Goal: Task Accomplishment & Management: Manage account settings

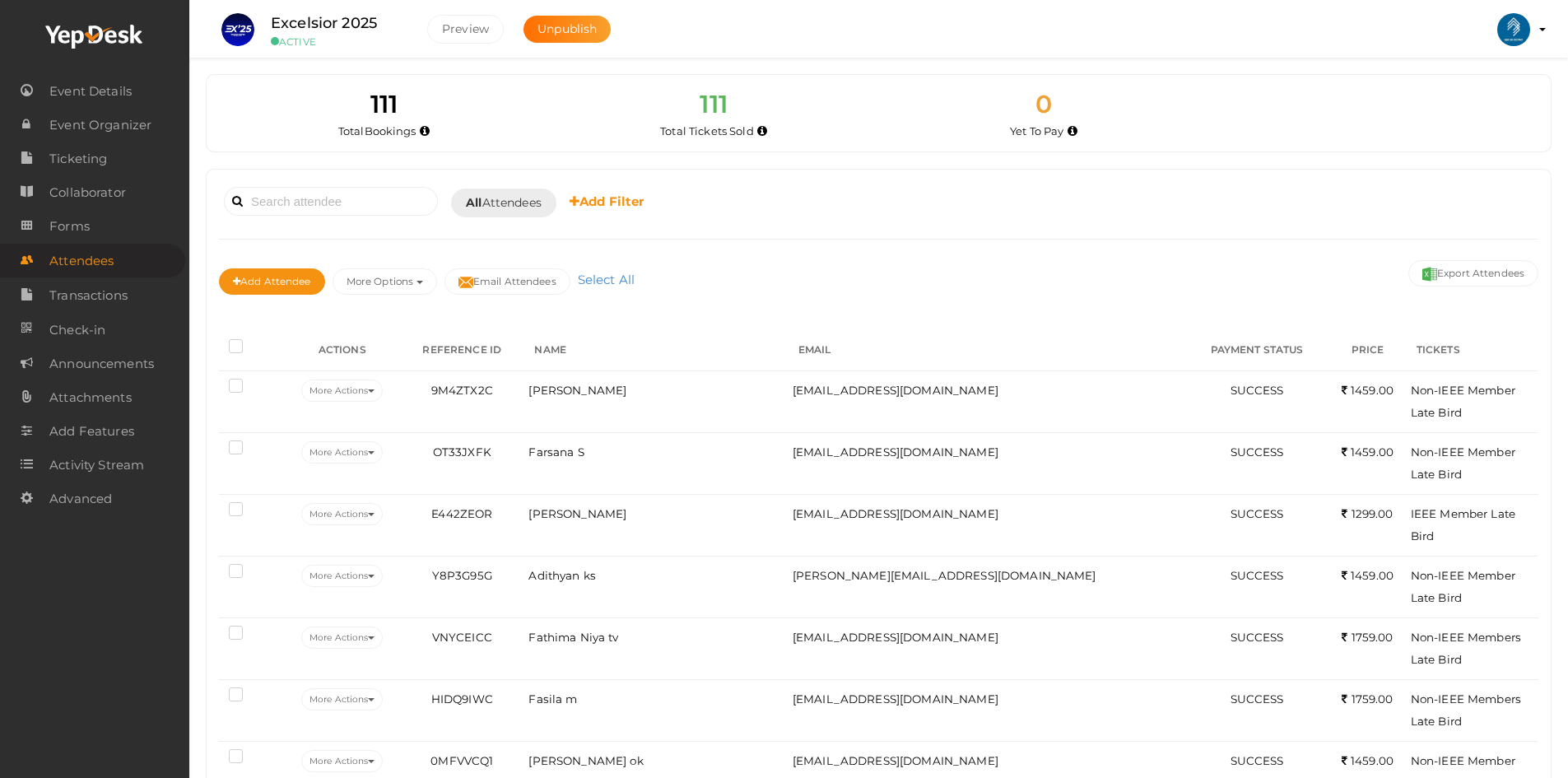
click at [349, 219] on div "Booked for [DATE] [DATE] [DATE] This Week Custom Date All Attendees All Yet to …" at bounding box center [878, 202] width 1319 height 40
click at [342, 202] on input at bounding box center [331, 201] width 214 height 29
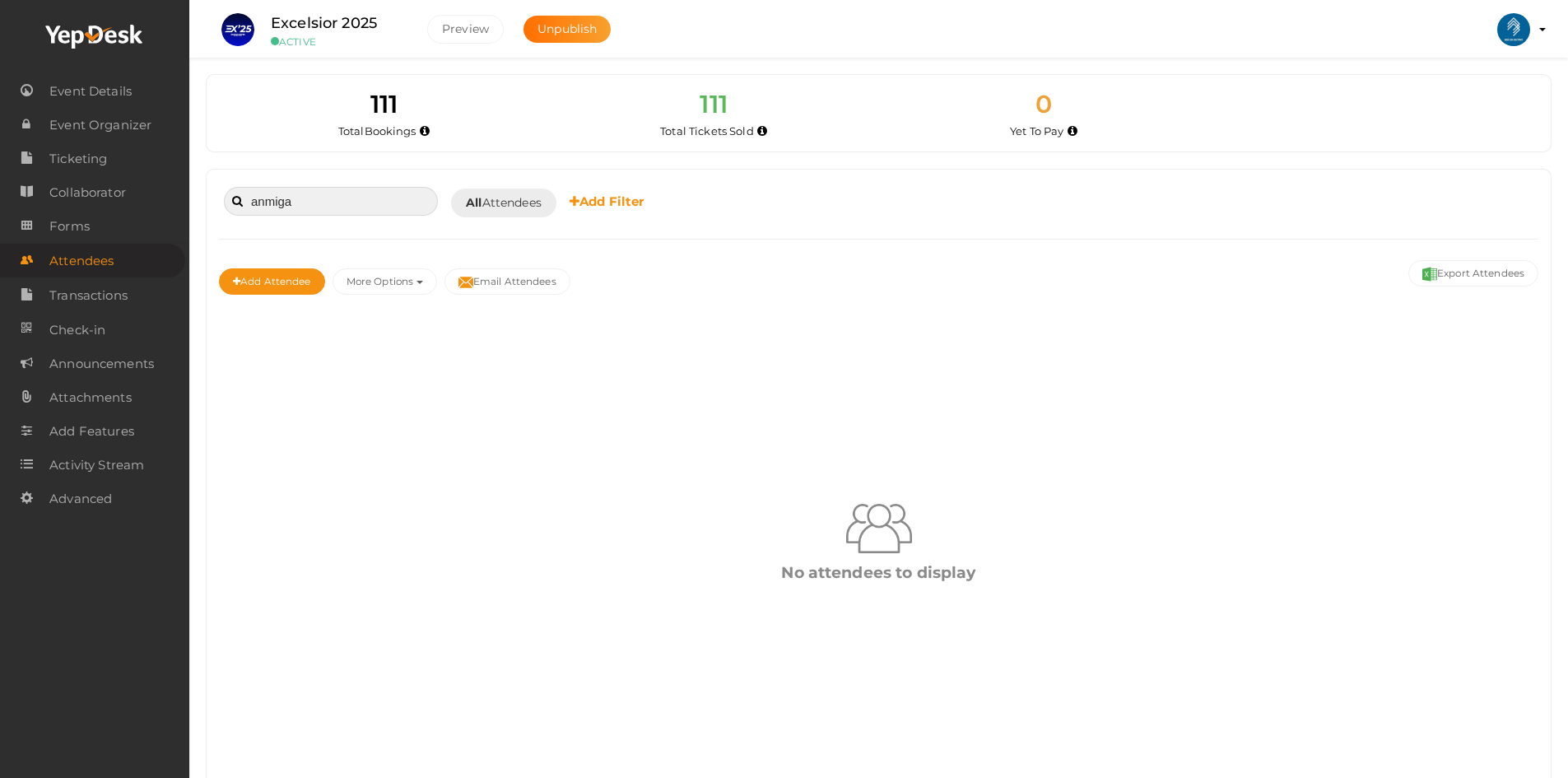
type input "anmiga"
click at [335, 202] on input "anmiga" at bounding box center [331, 201] width 214 height 29
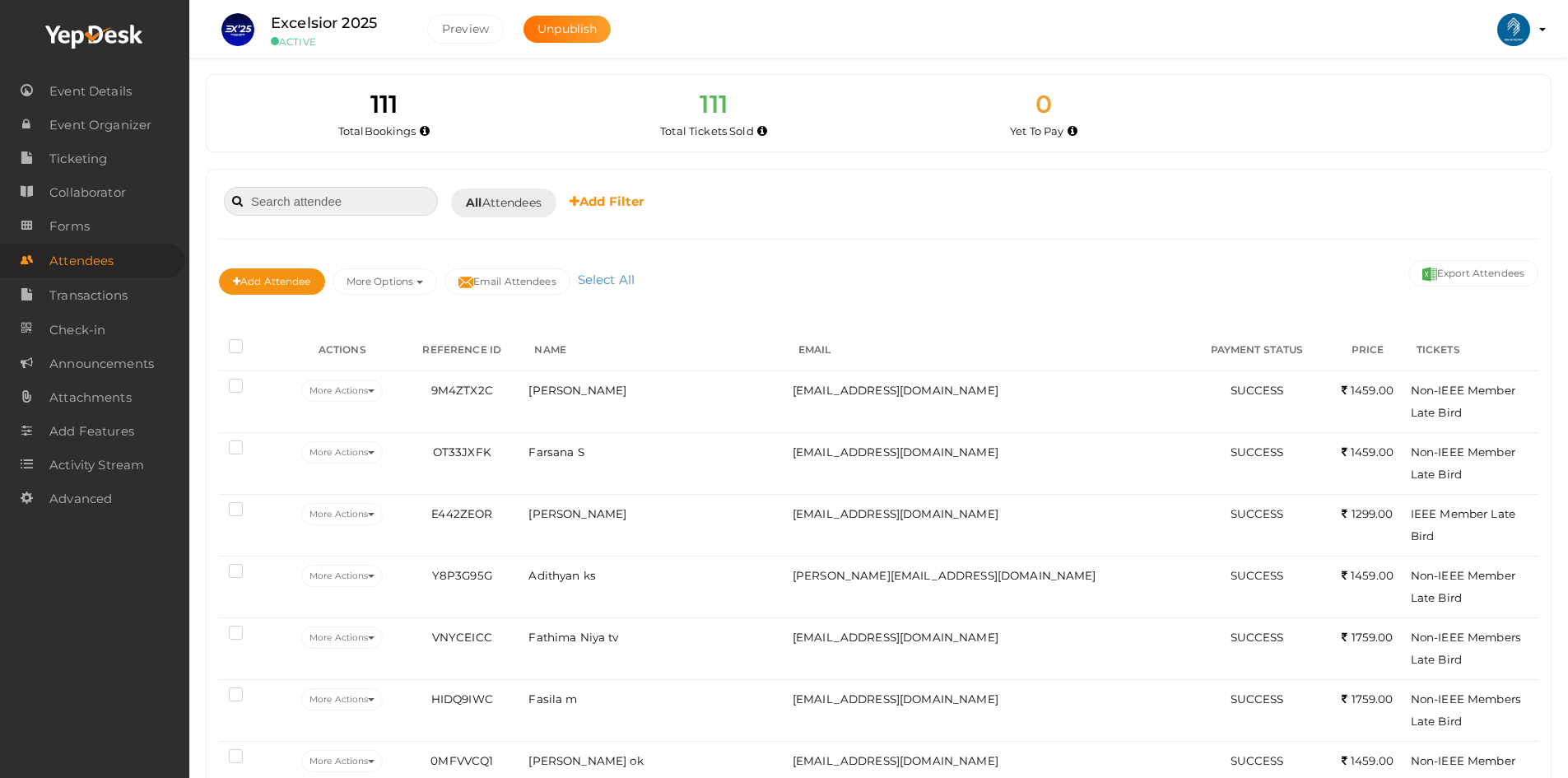
scroll to position [113, 0]
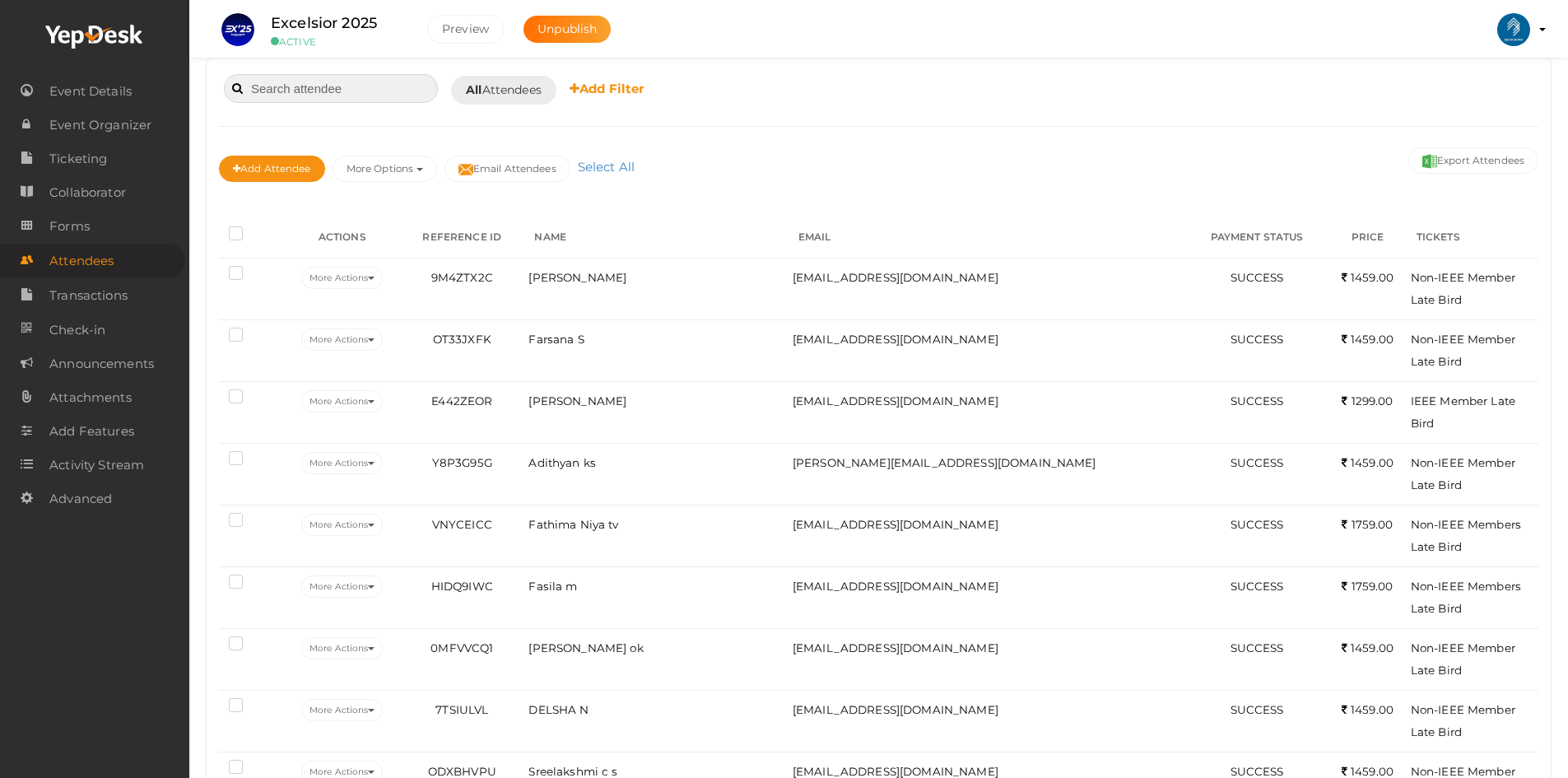
click at [280, 85] on input at bounding box center [331, 88] width 214 height 29
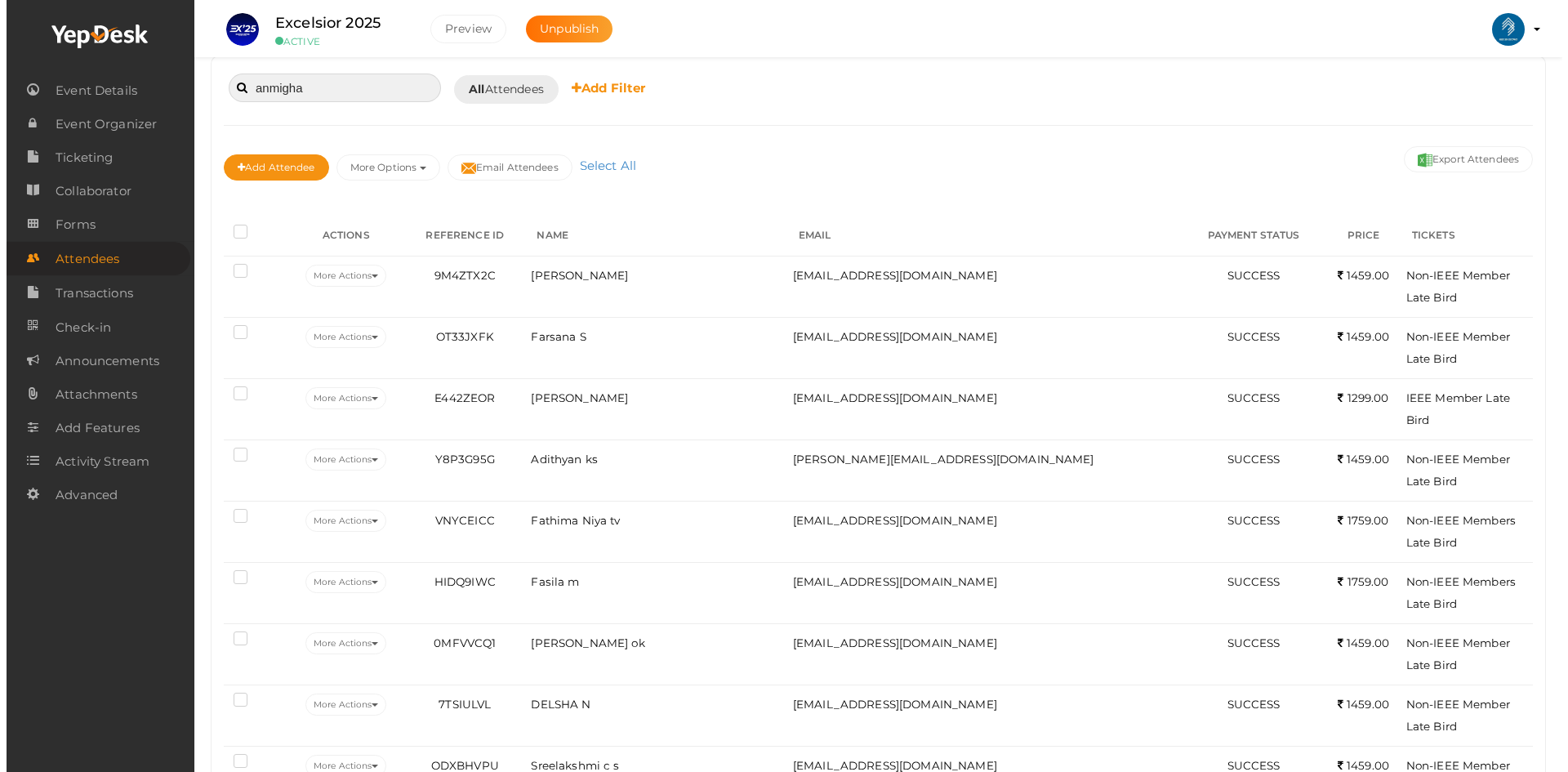
scroll to position [38, 0]
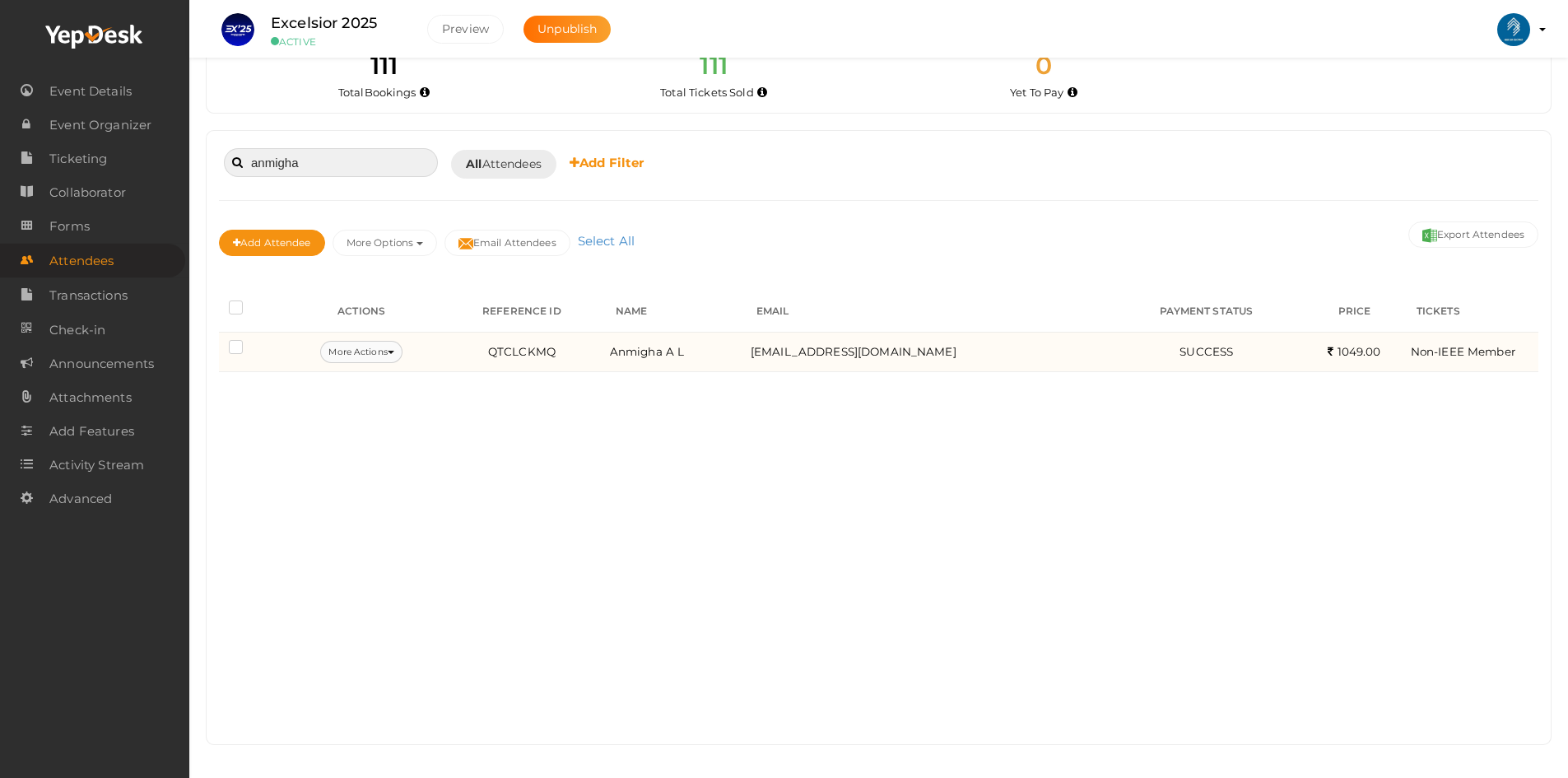
type input "anmigha"
click at [370, 351] on button "More Actions" at bounding box center [360, 352] width 81 height 22
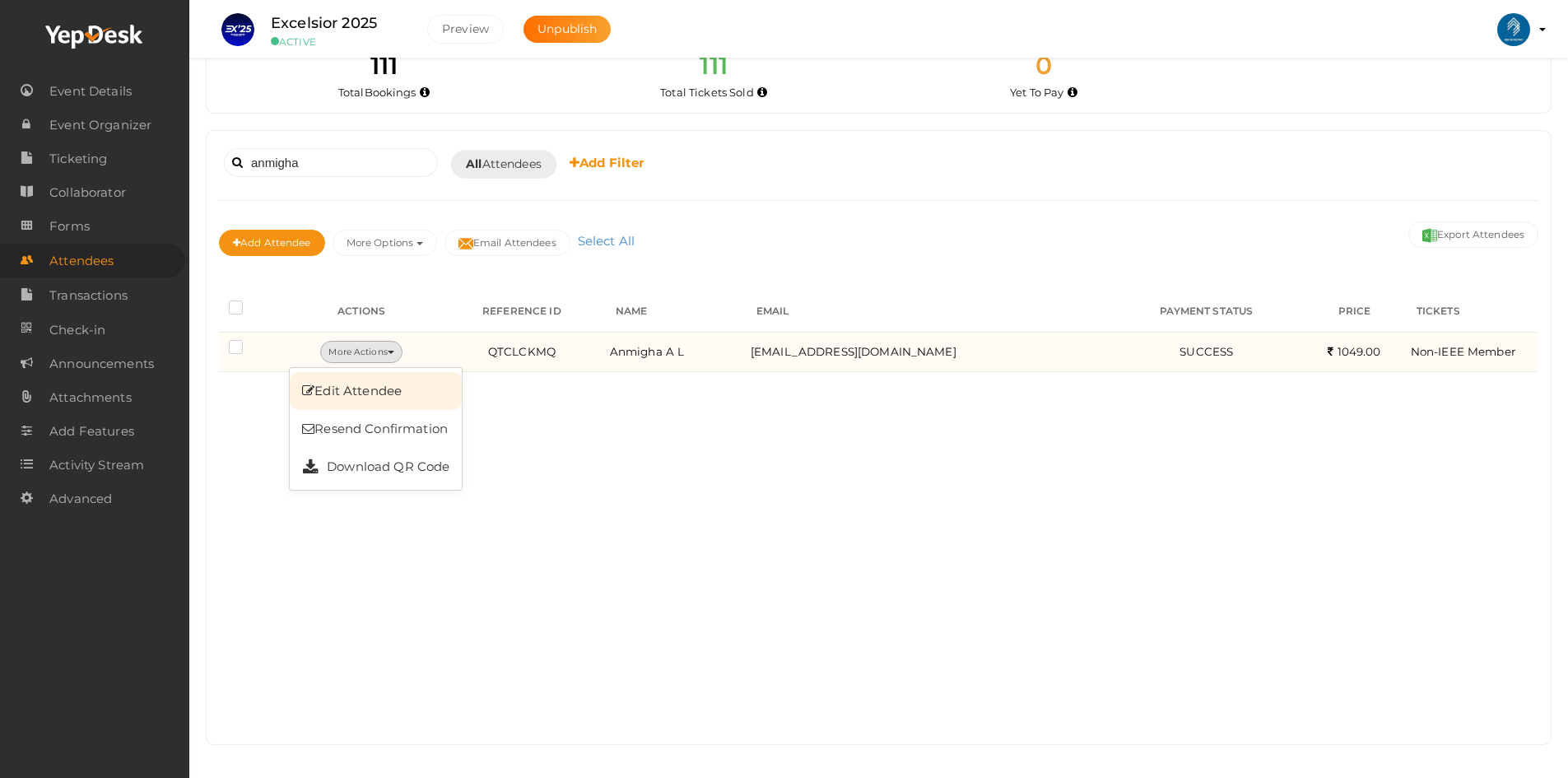
click at [432, 405] on link "Edit Attendee" at bounding box center [375, 391] width 172 height 38
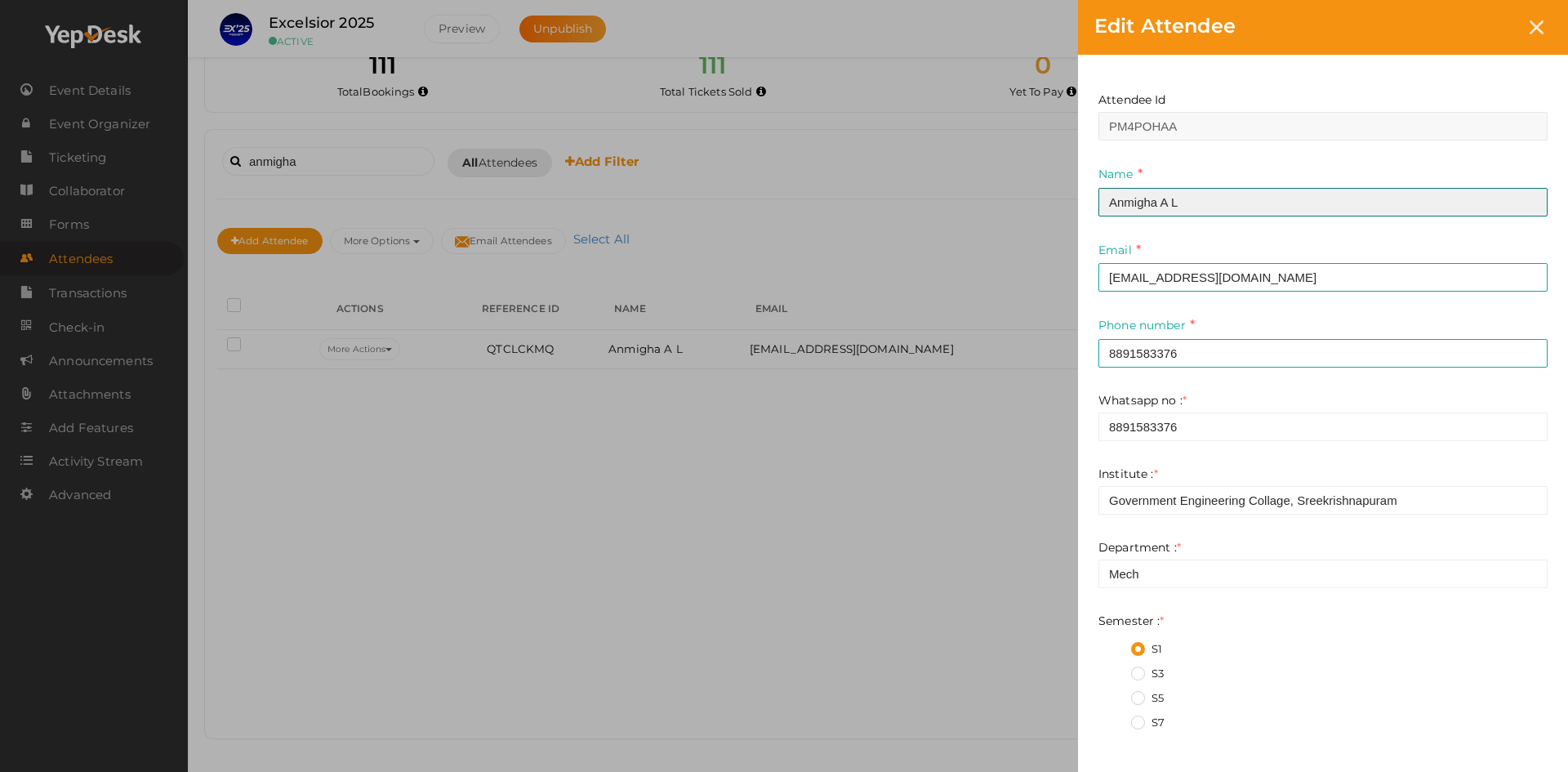
click at [1212, 200] on input "Anmigha A L" at bounding box center [1323, 202] width 449 height 28
type input "[PERSON_NAME] N [PERSON_NAME]"
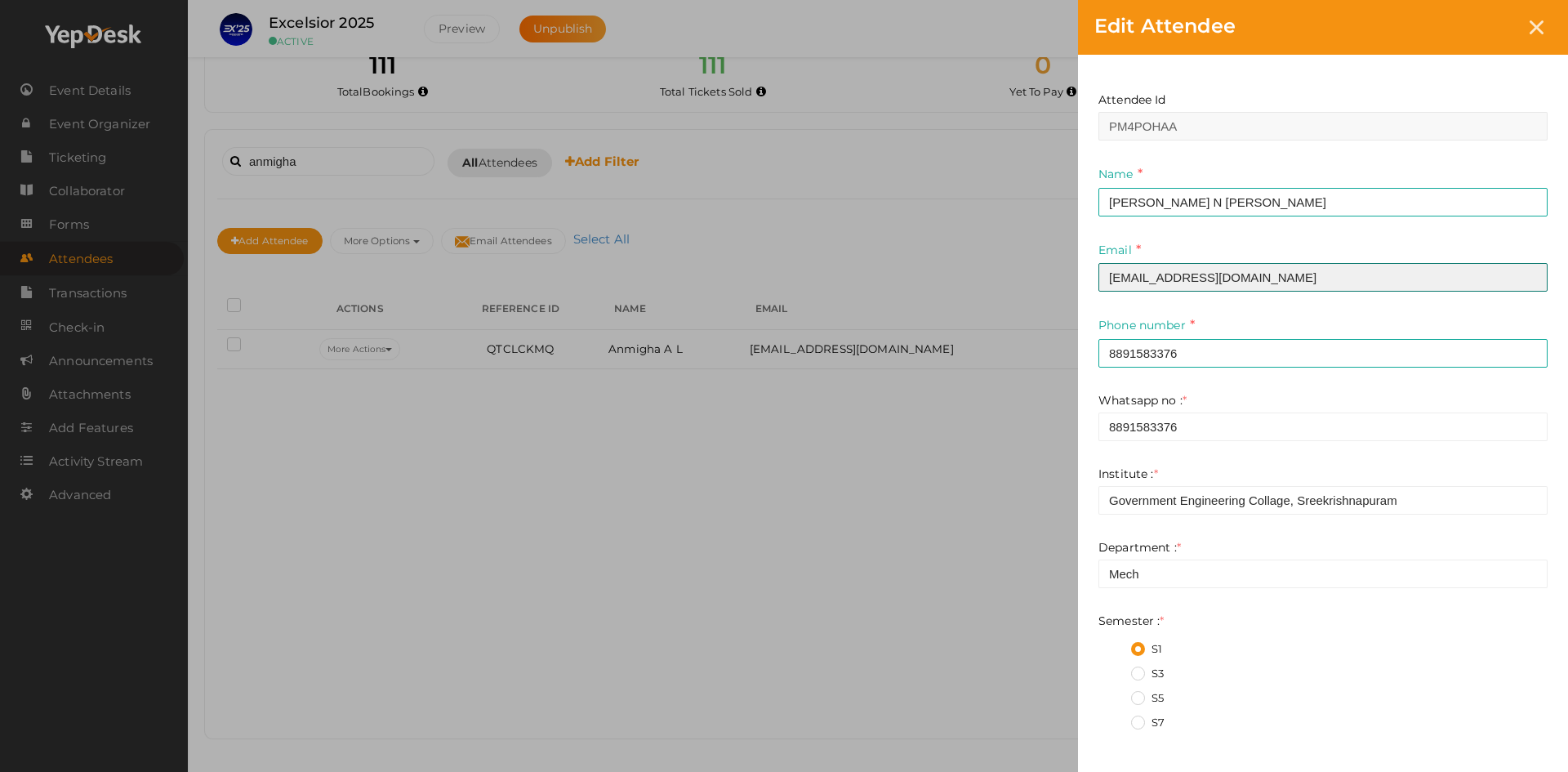
click at [1179, 268] on input "[EMAIL_ADDRESS][DOMAIN_NAME]" at bounding box center [1323, 278] width 449 height 28
type input "[EMAIL_ADDRESS][DOMAIN_NAME]"
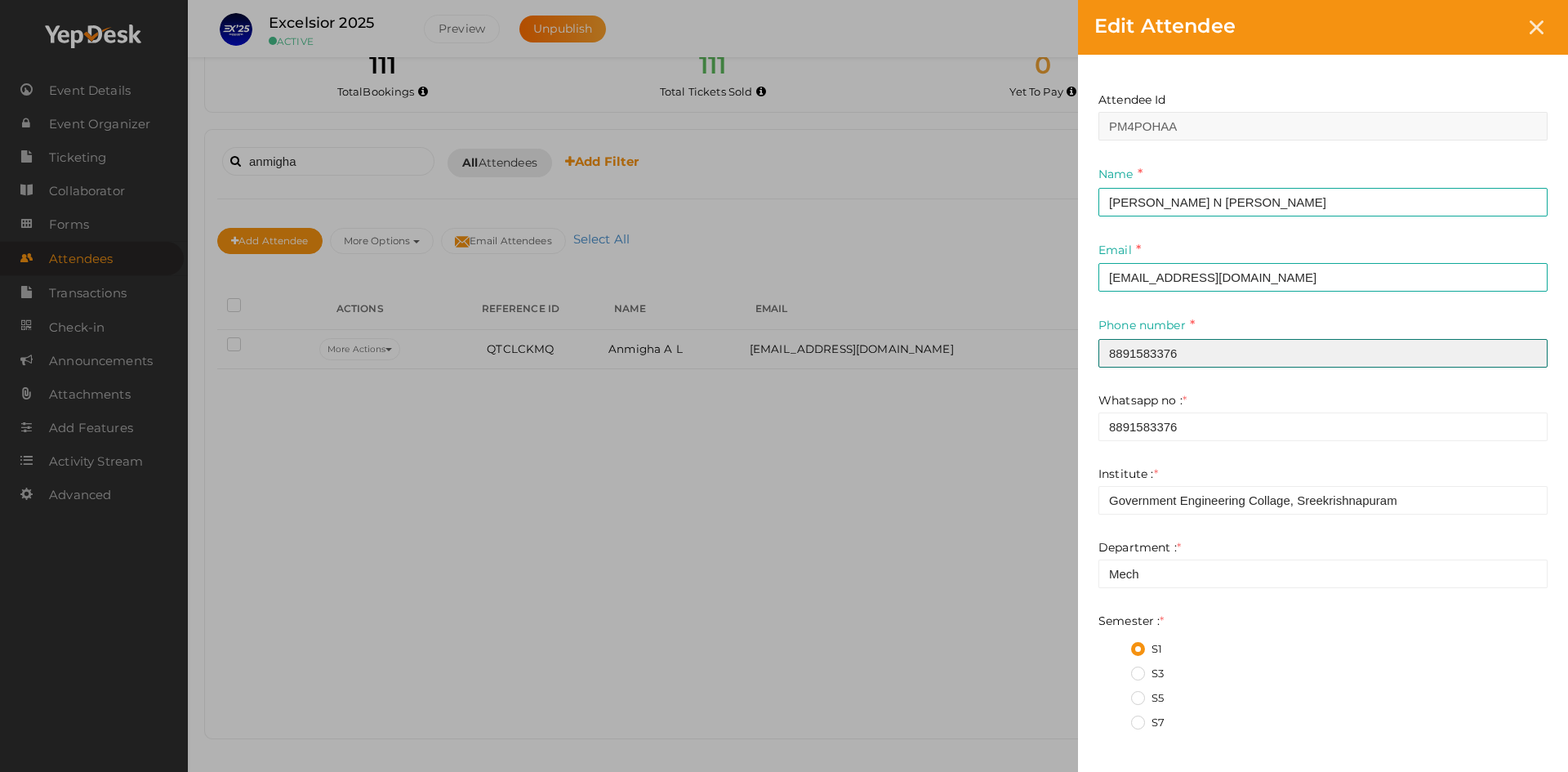
click at [1171, 353] on input "8891583376" at bounding box center [1323, 353] width 449 height 28
type input "9747260285"
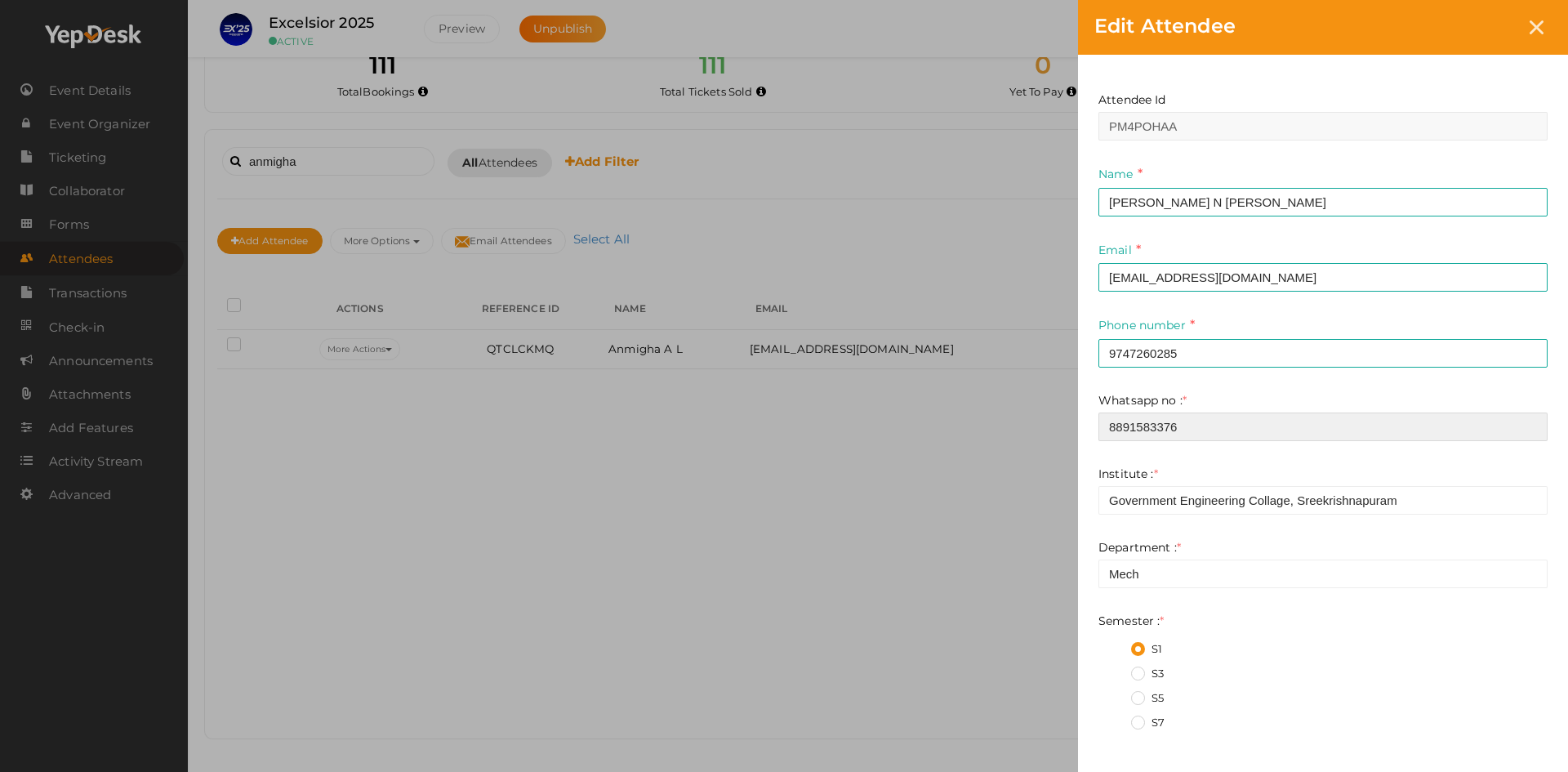
click at [1173, 430] on input "8891583376" at bounding box center [1323, 427] width 449 height 28
paste input "9747260285"
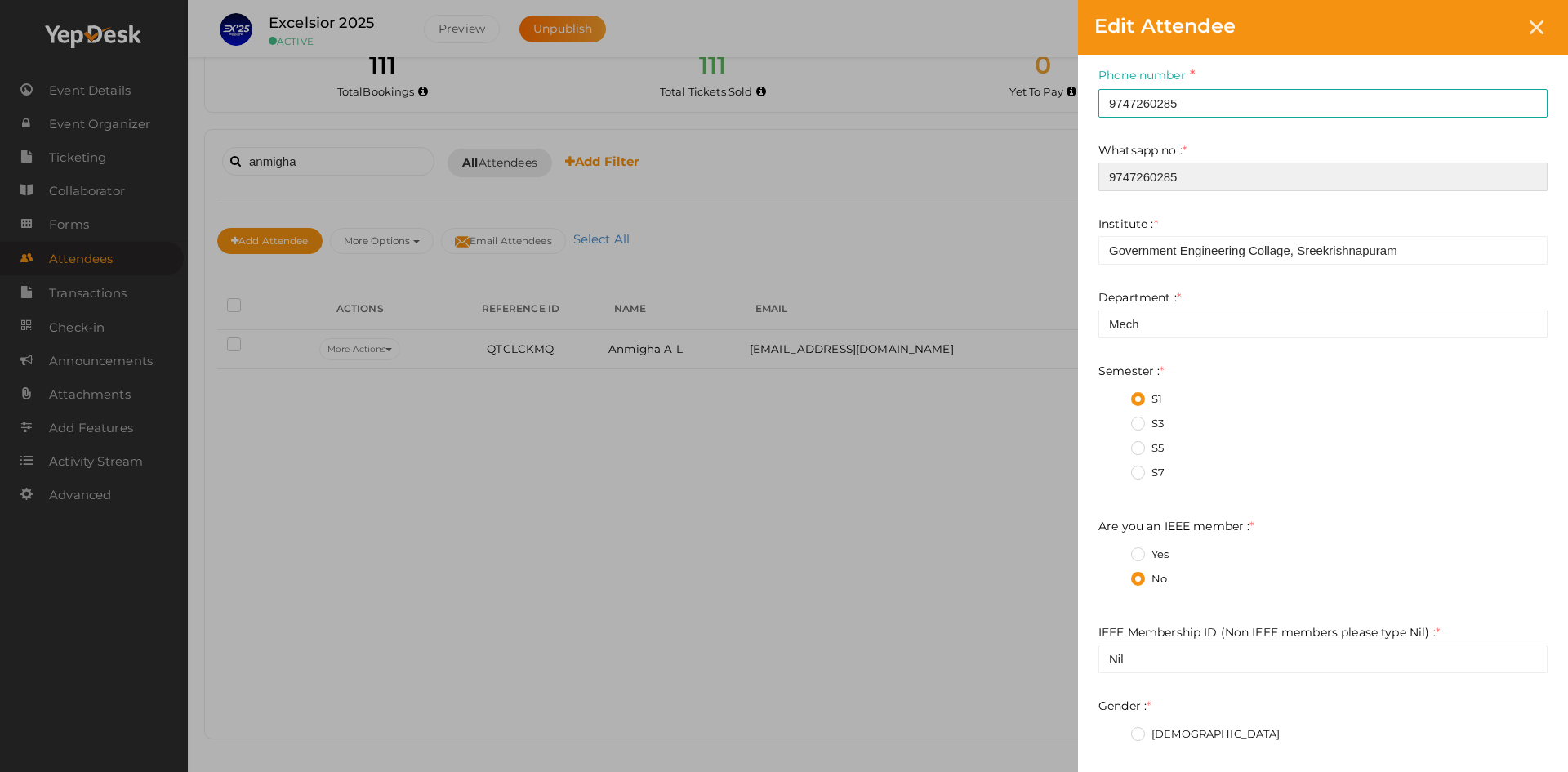
scroll to position [316, 0]
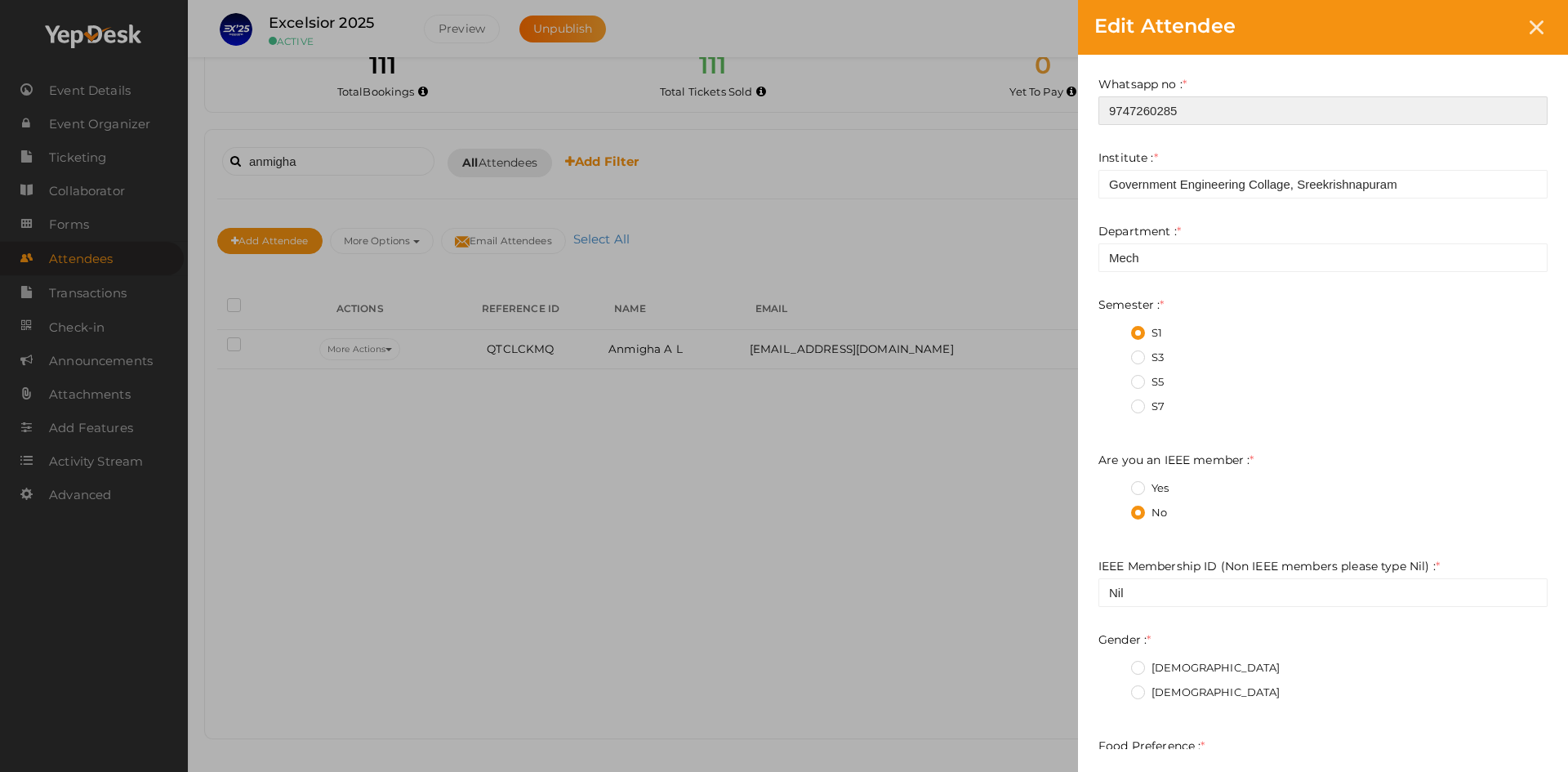
type input "9747260285"
click at [1140, 669] on label "[DEMOGRAPHIC_DATA]" at bounding box center [1205, 669] width 149 height 17
click at [1115, 664] on input "[DEMOGRAPHIC_DATA]" at bounding box center [1115, 664] width 0 height 0
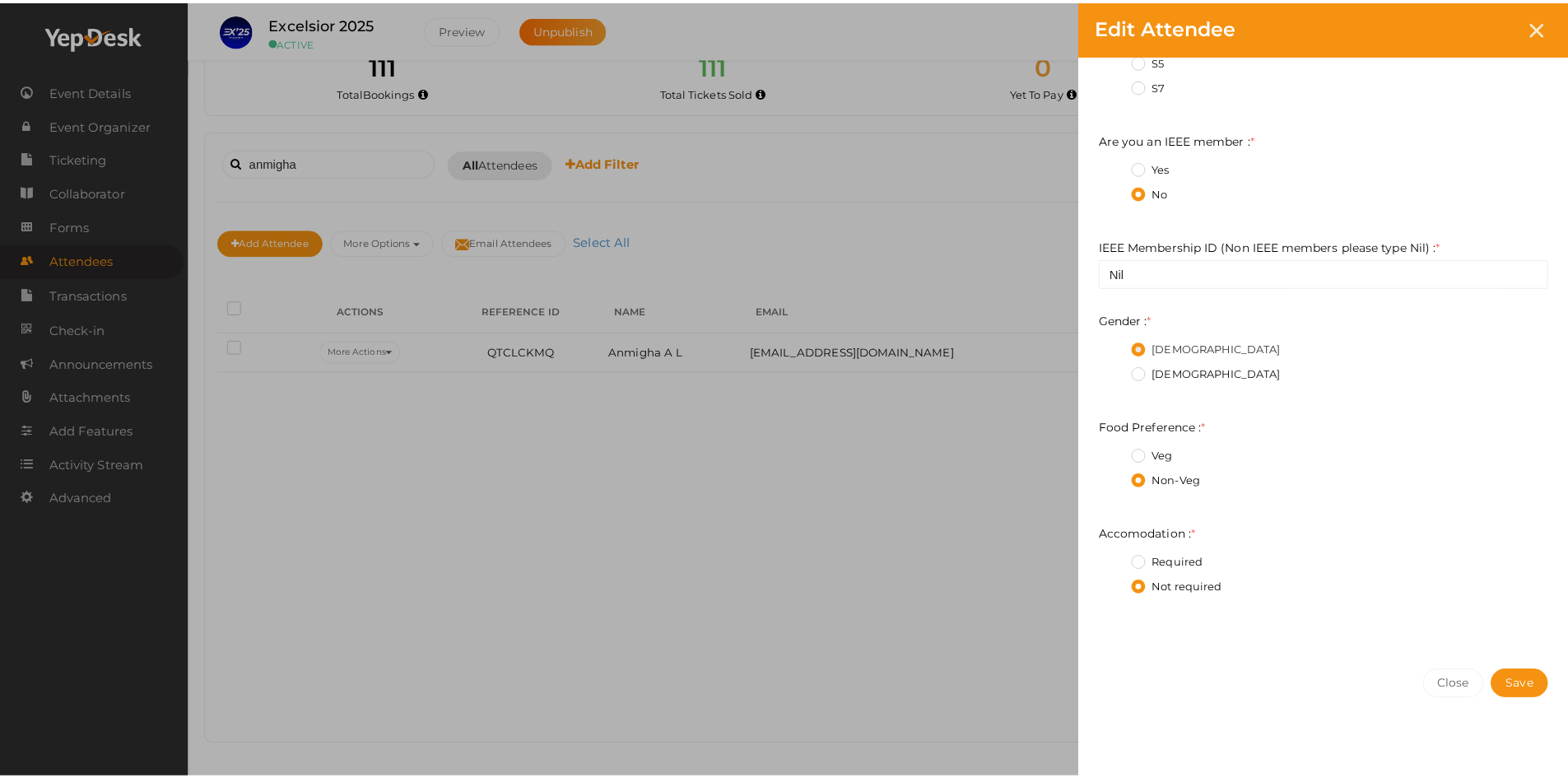
scroll to position [644, 0]
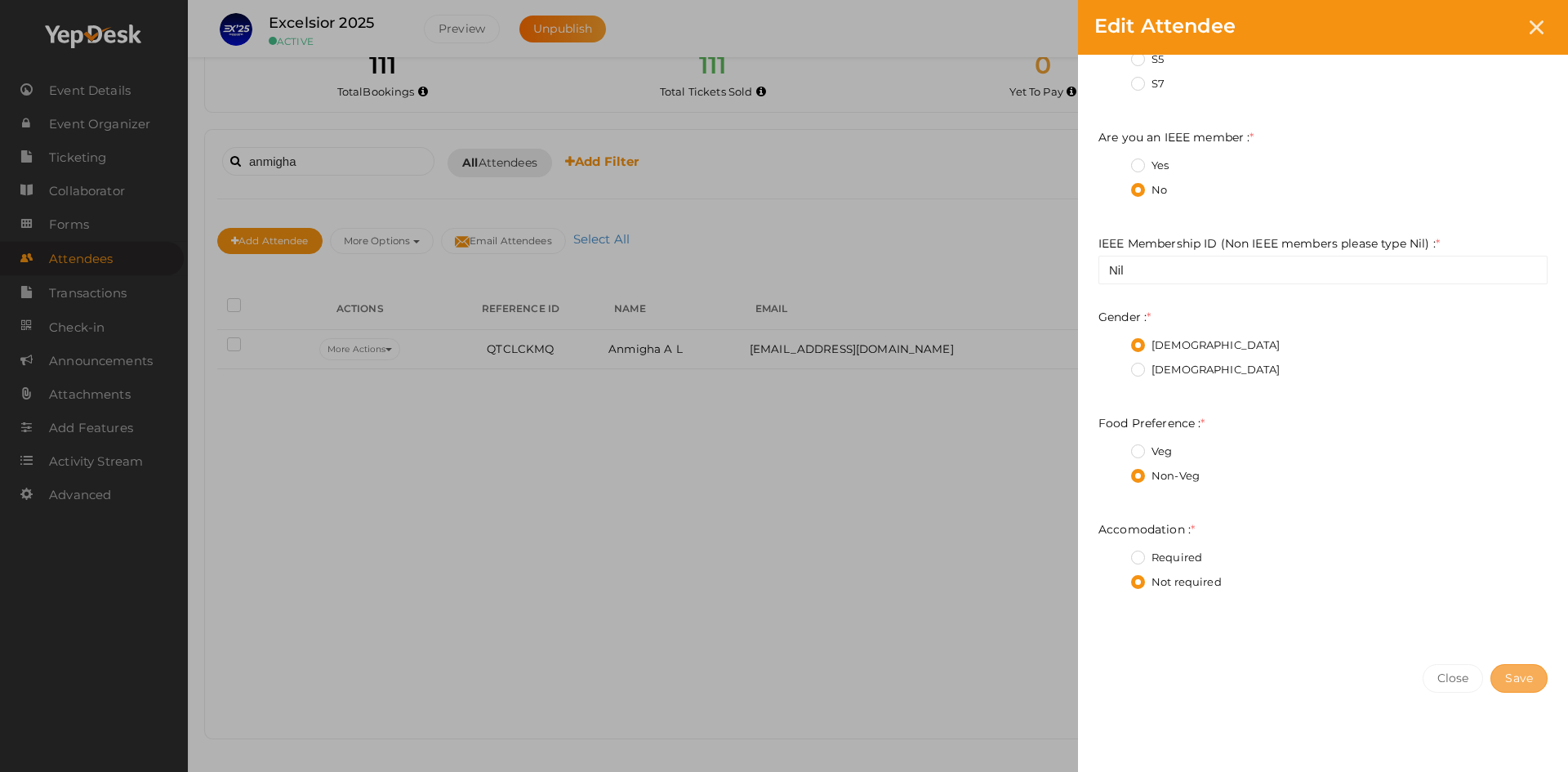
click at [1521, 673] on span "Save" at bounding box center [1519, 679] width 28 height 15
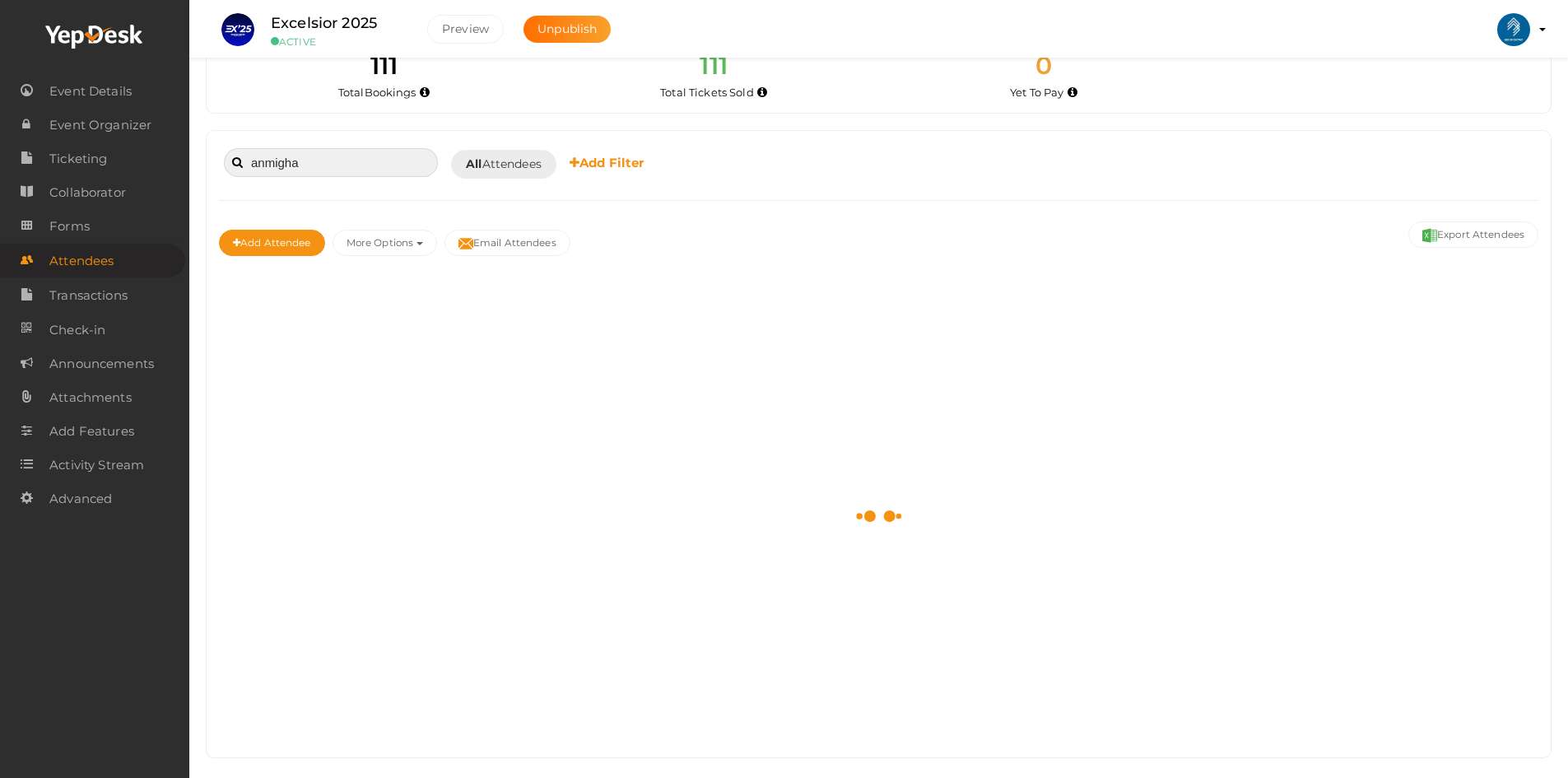
click at [321, 160] on input "anmigha" at bounding box center [331, 162] width 214 height 29
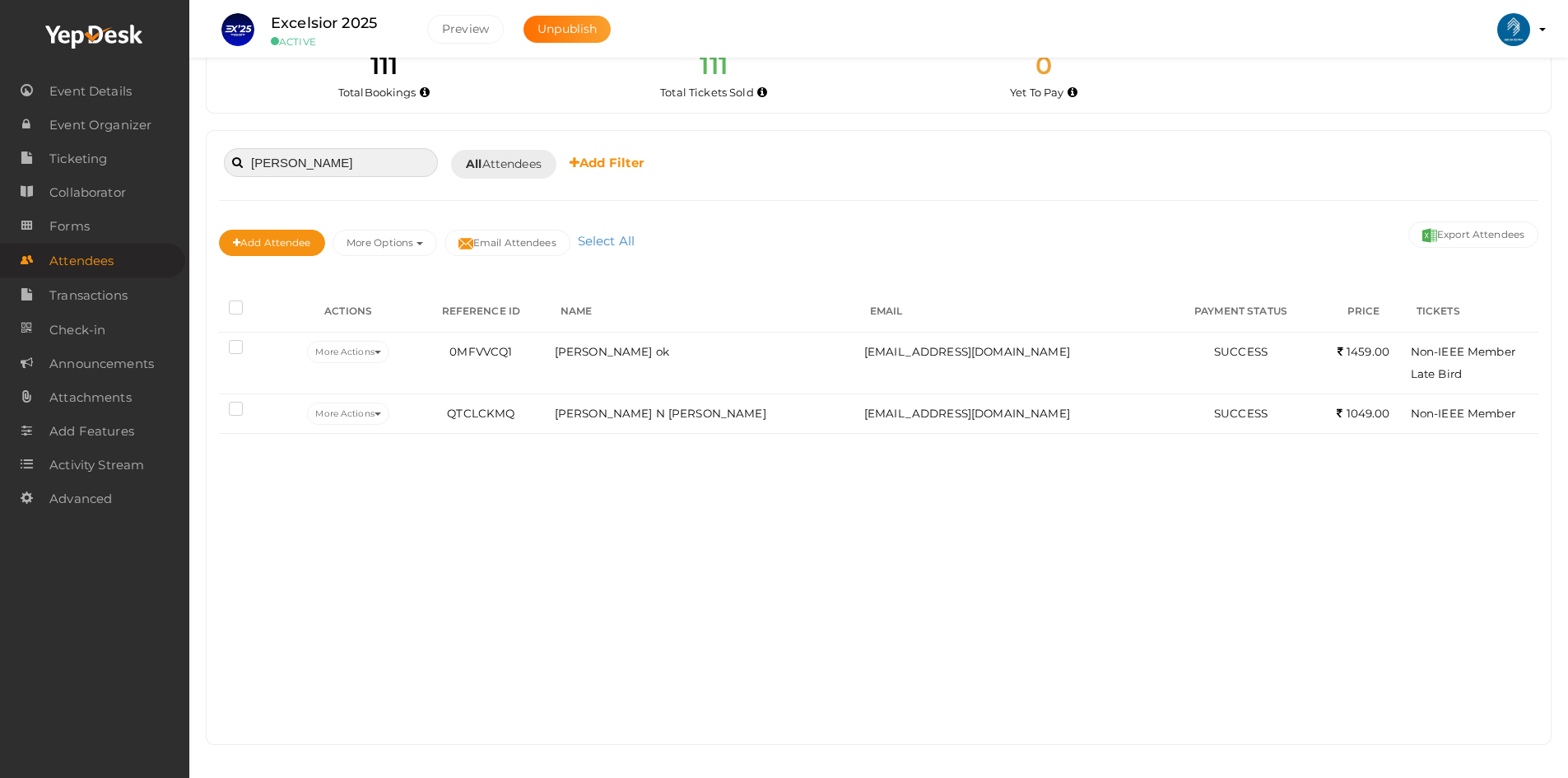
click at [333, 148] on input "[PERSON_NAME]" at bounding box center [331, 162] width 214 height 29
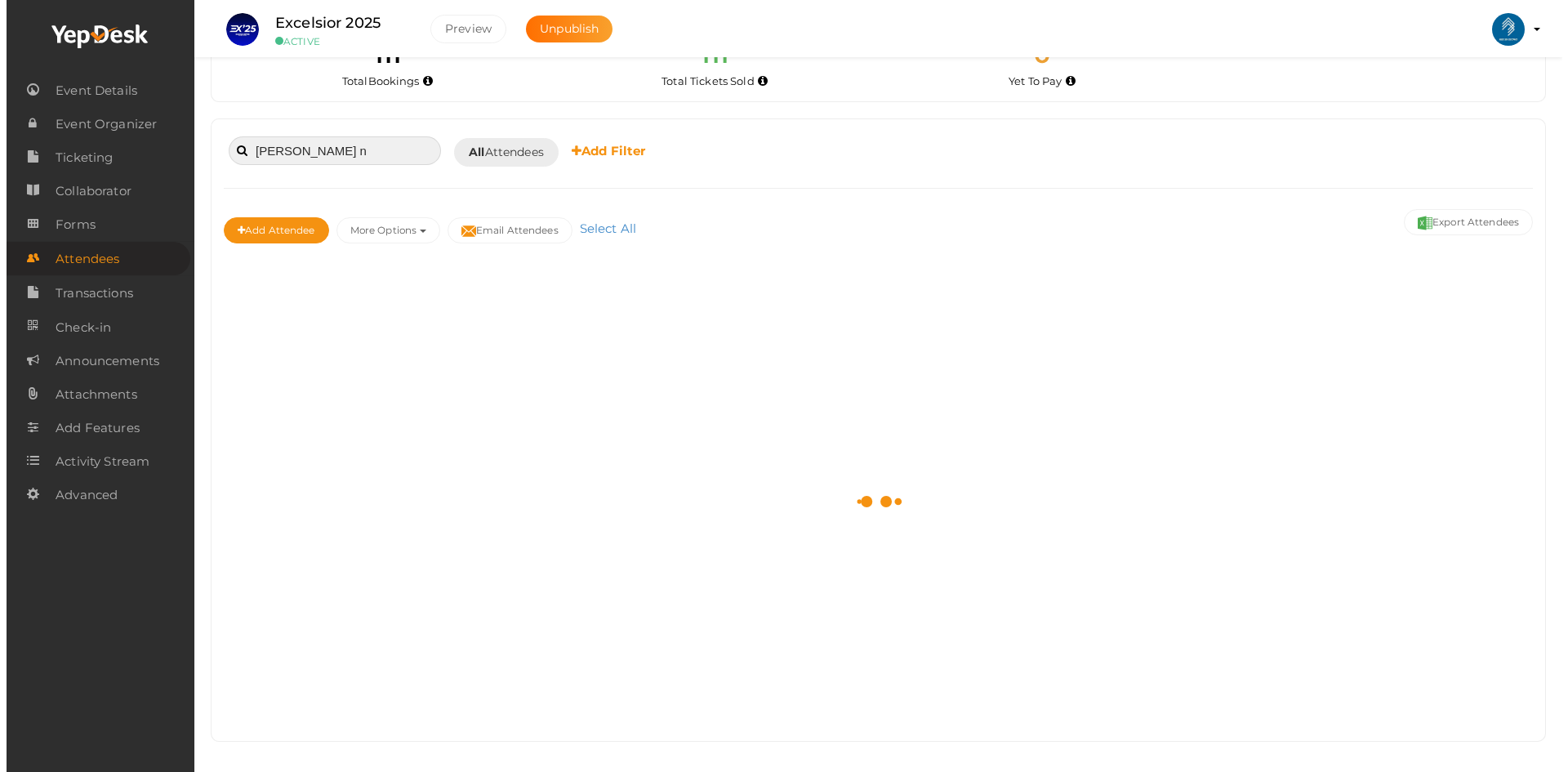
scroll to position [38, 0]
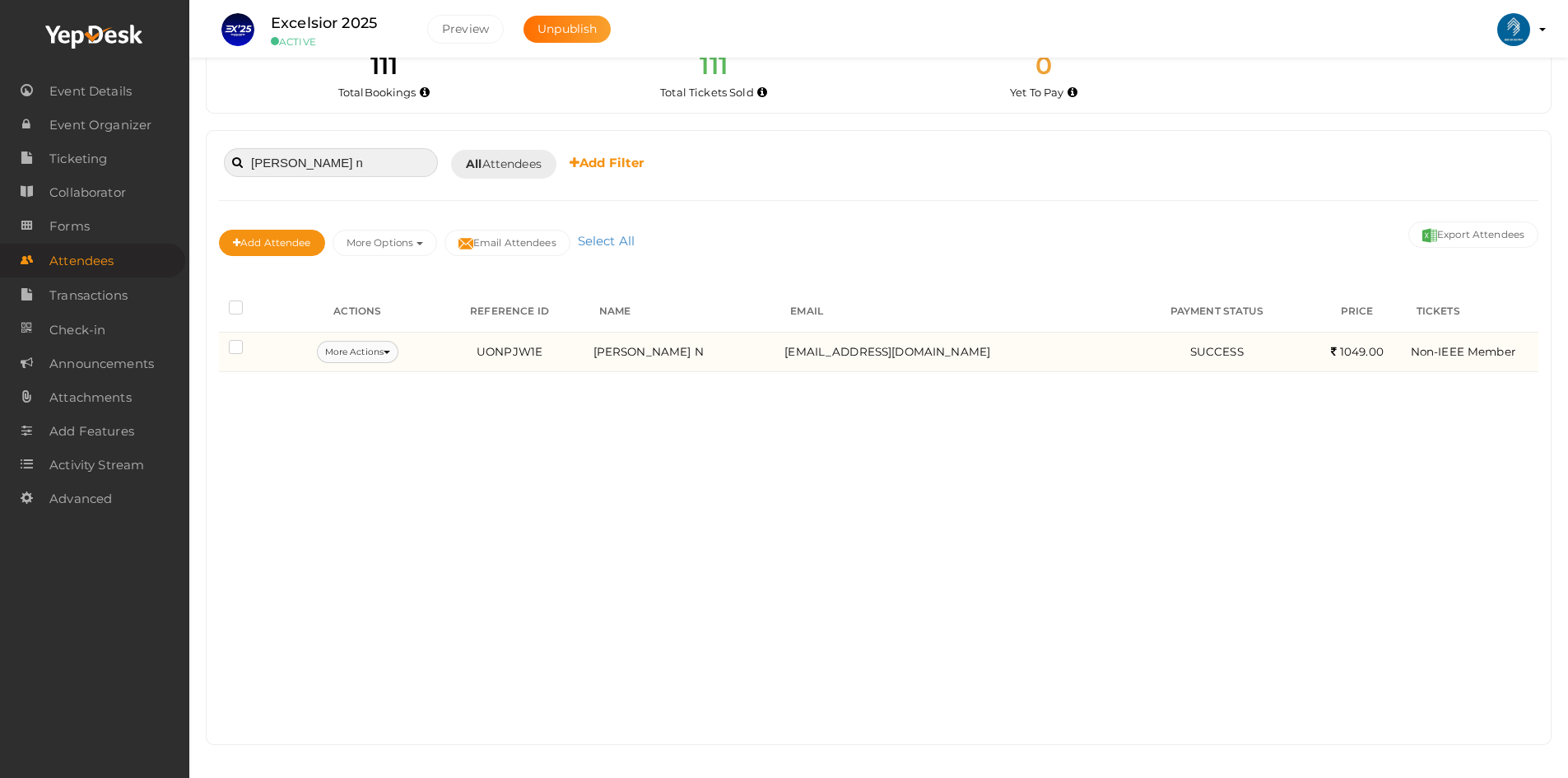
type input "[PERSON_NAME] n"
click at [364, 362] on button "More Actions" at bounding box center [357, 352] width 81 height 22
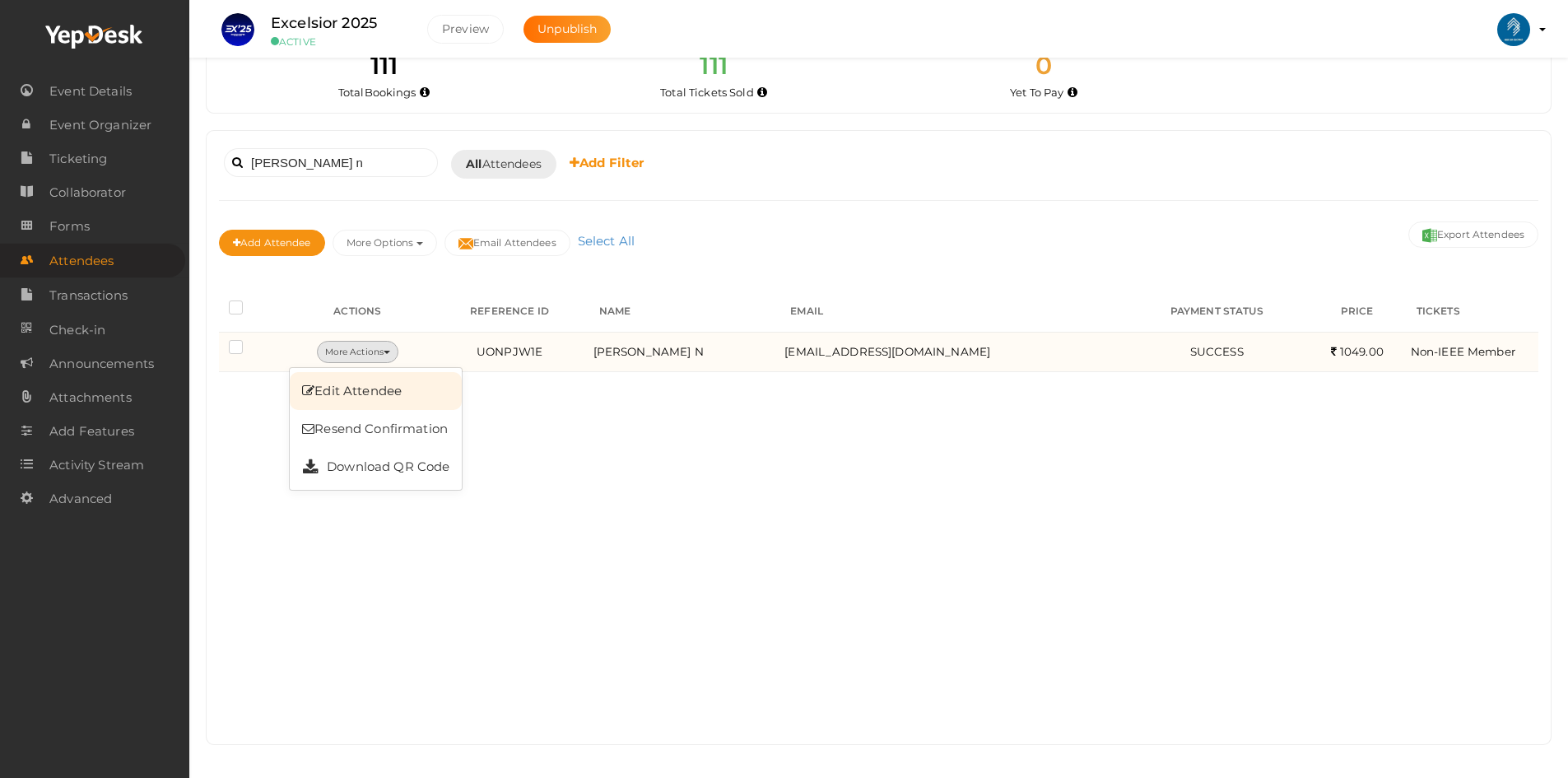
click at [362, 394] on link "Edit Attendee" at bounding box center [375, 391] width 172 height 38
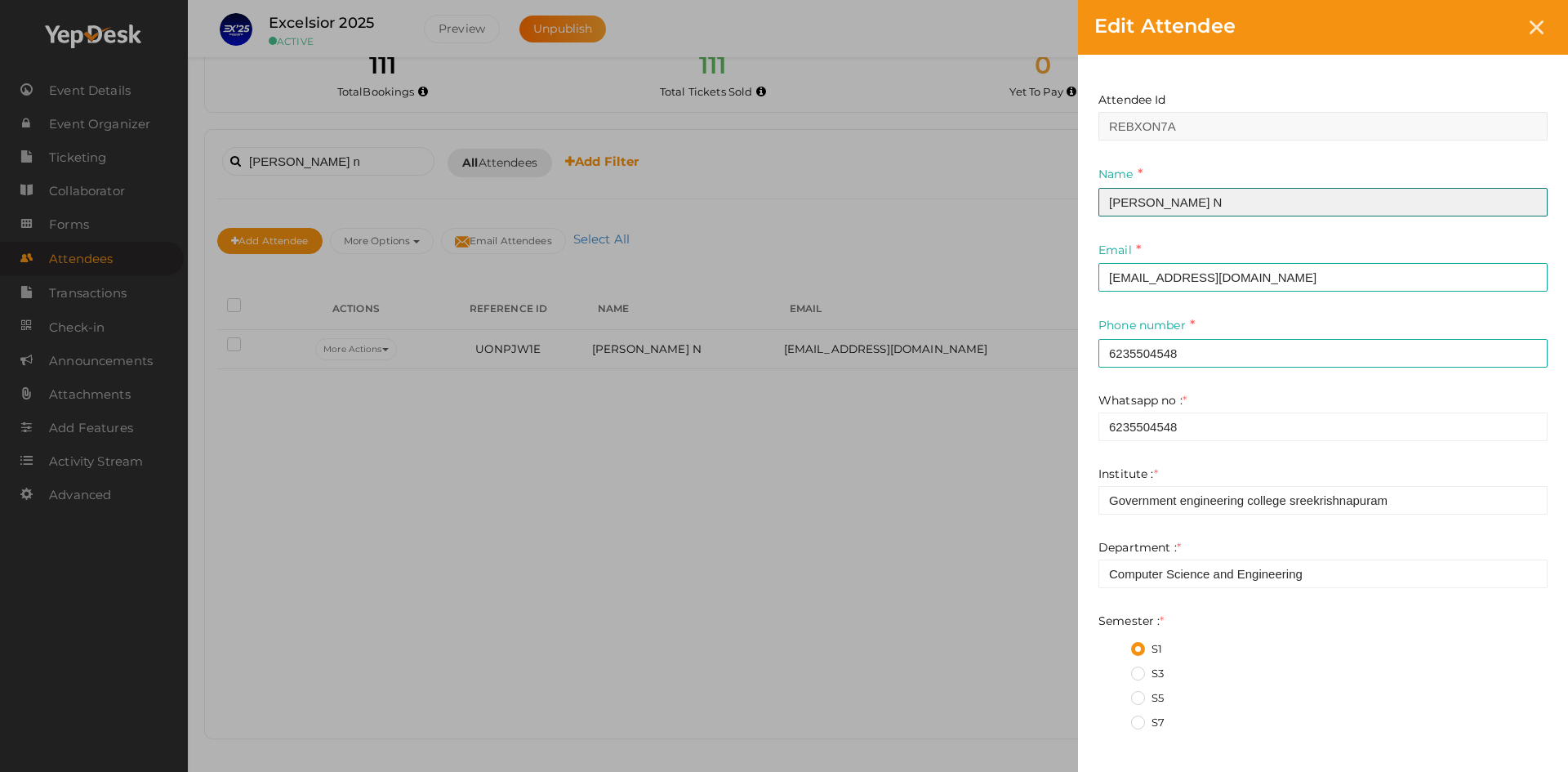
click at [1205, 205] on input "[PERSON_NAME] N" at bounding box center [1323, 202] width 449 height 28
type input "[PERSON_NAME] M P"
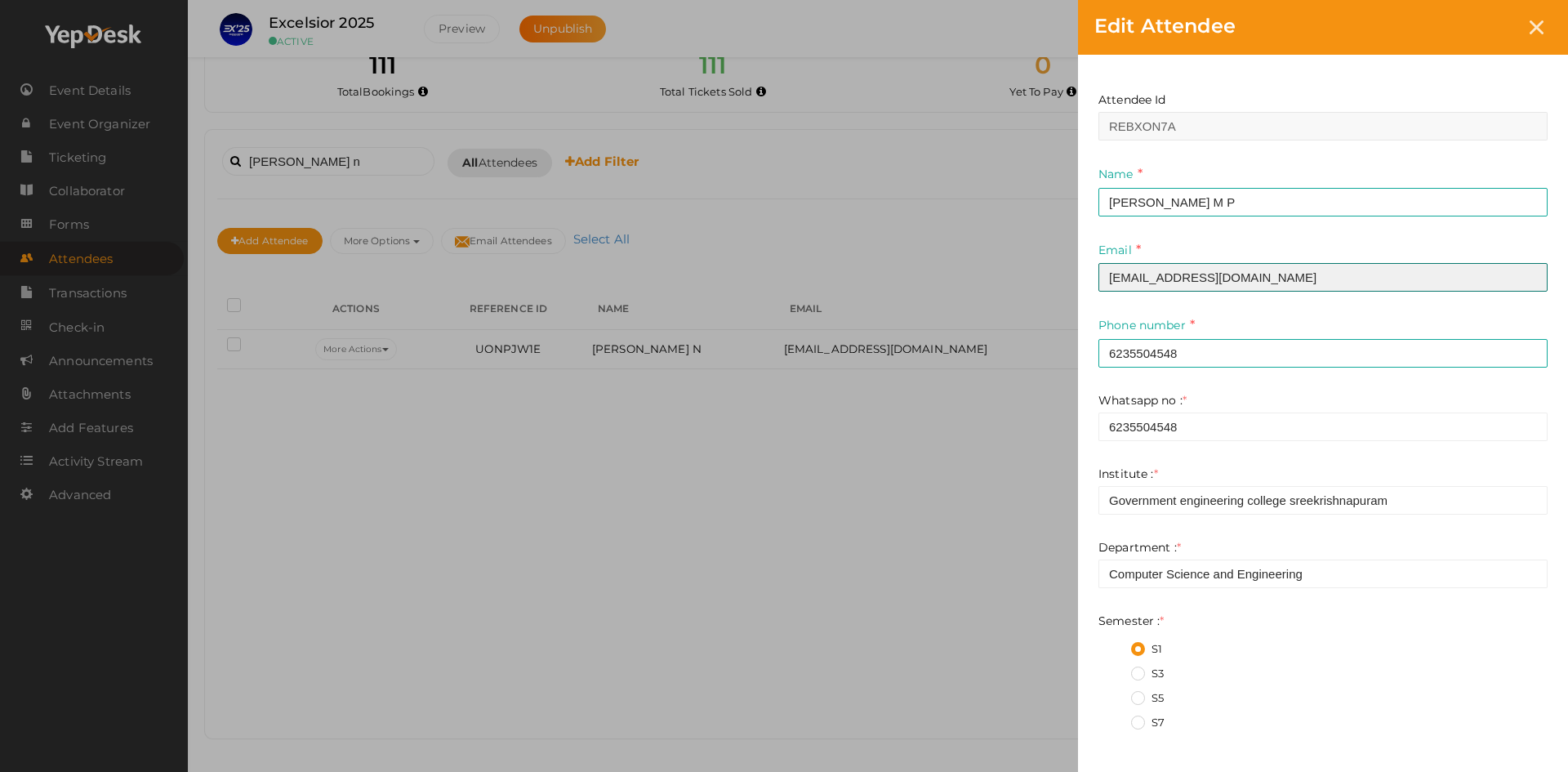
type input "[EMAIL_ADDRESS][DOMAIN_NAME]"
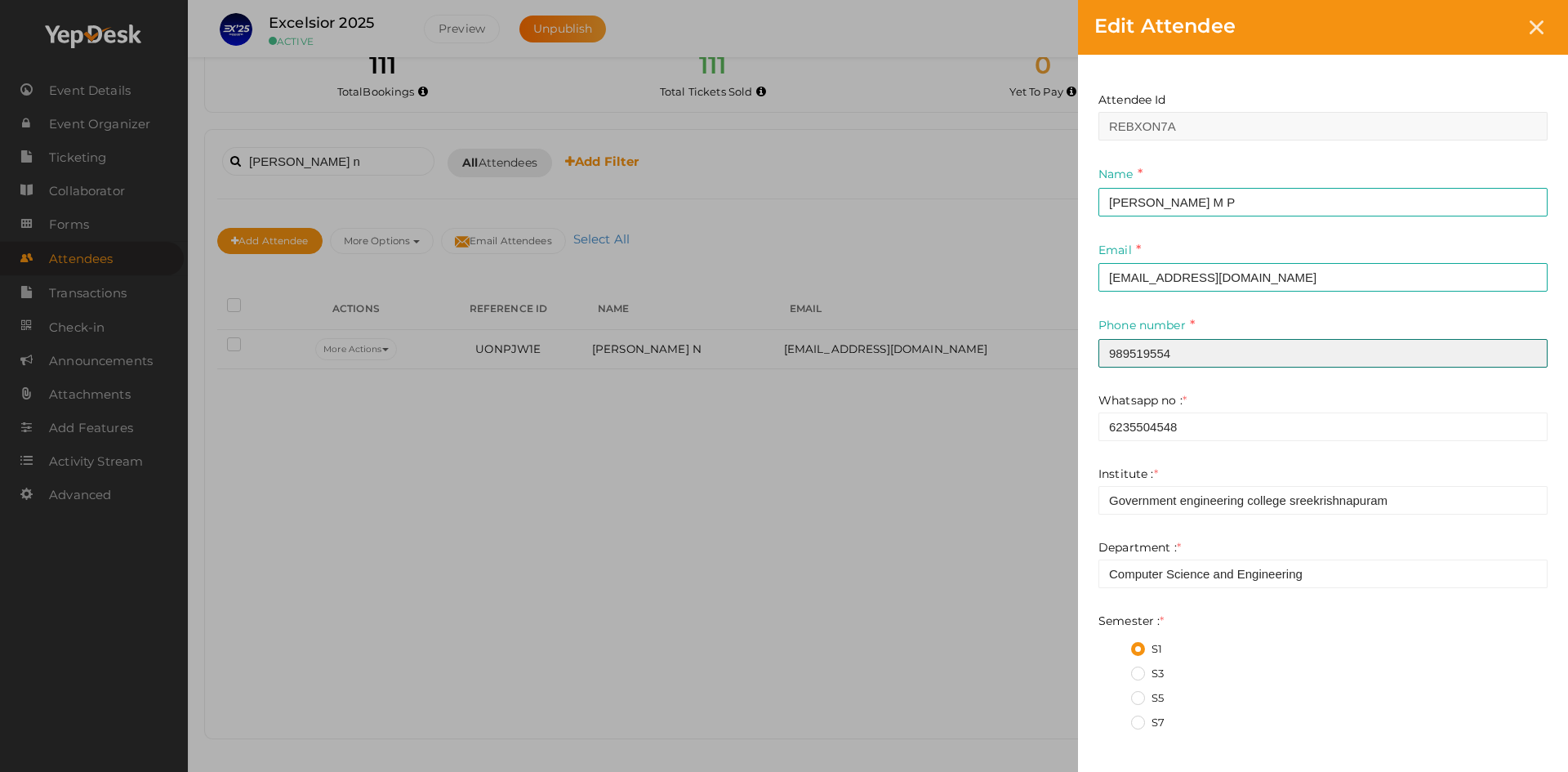
click at [1156, 349] on input "989519554" at bounding box center [1323, 353] width 449 height 28
type input "9895195654"
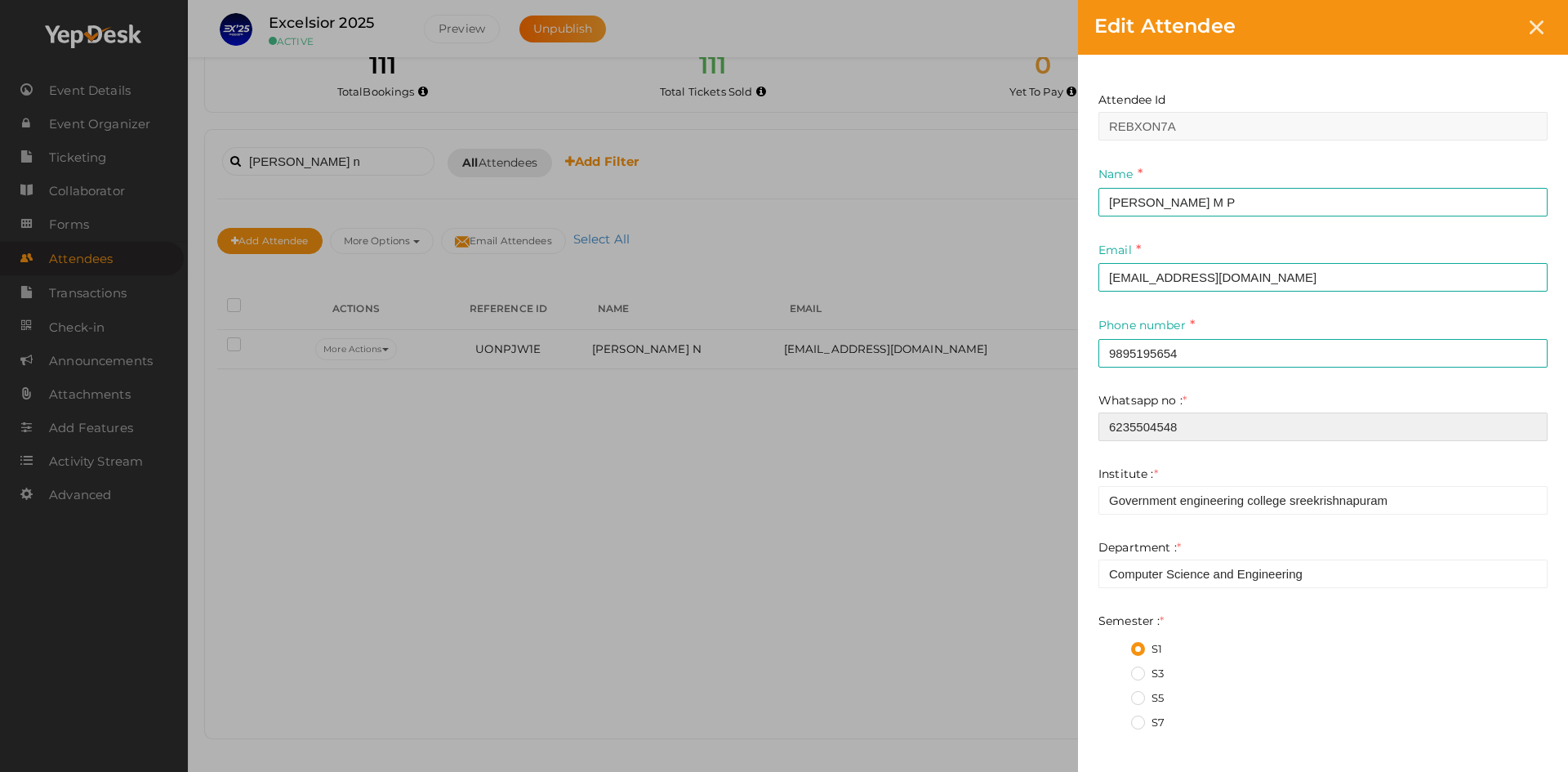
click at [1149, 424] on input "6235504548" at bounding box center [1323, 427] width 449 height 28
paste input "9895195654"
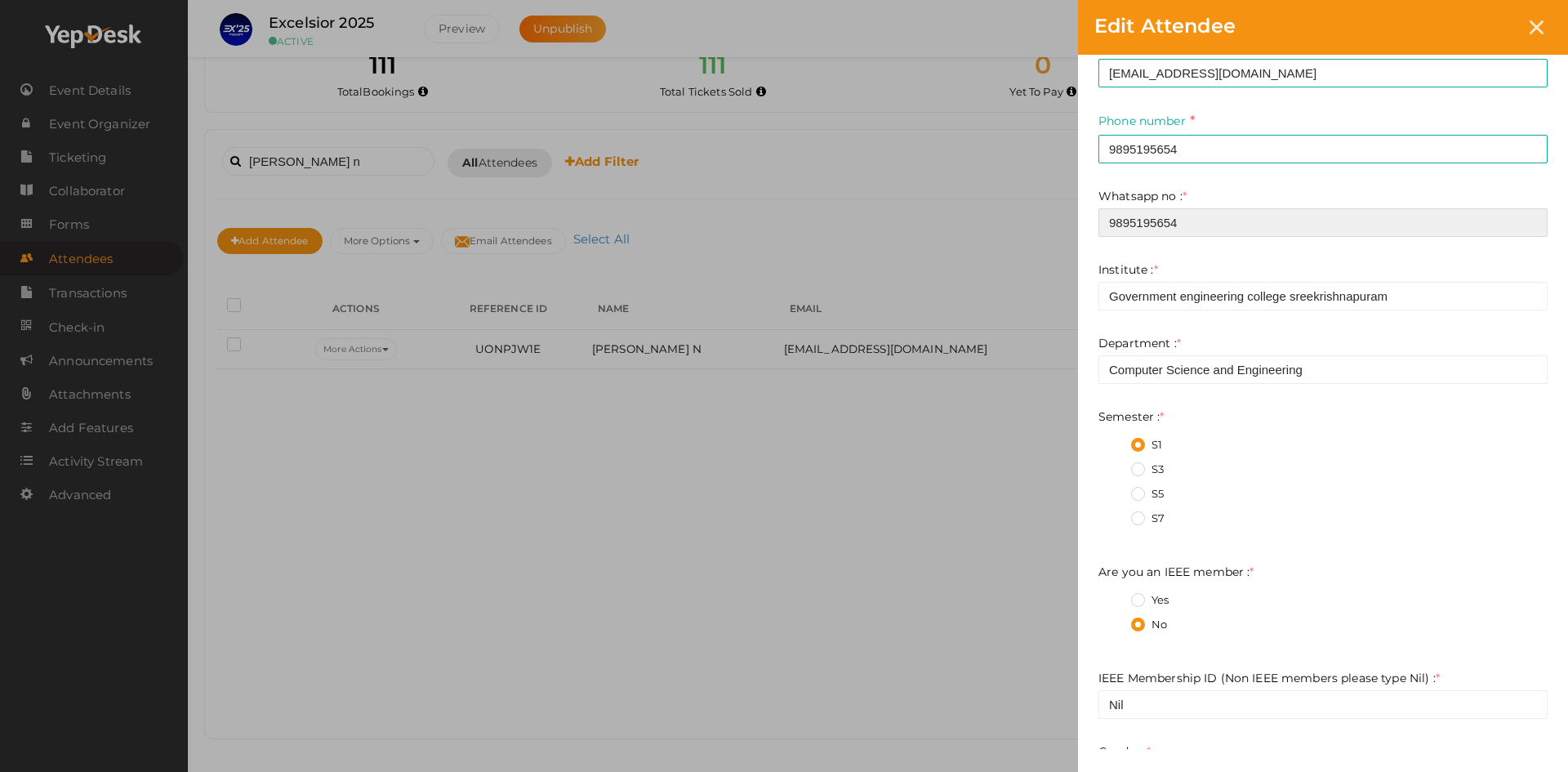
scroll to position [205, 0]
type input "9895195654"
click at [1208, 366] on input "Computer Science and Engineering" at bounding box center [1323, 368] width 449 height 28
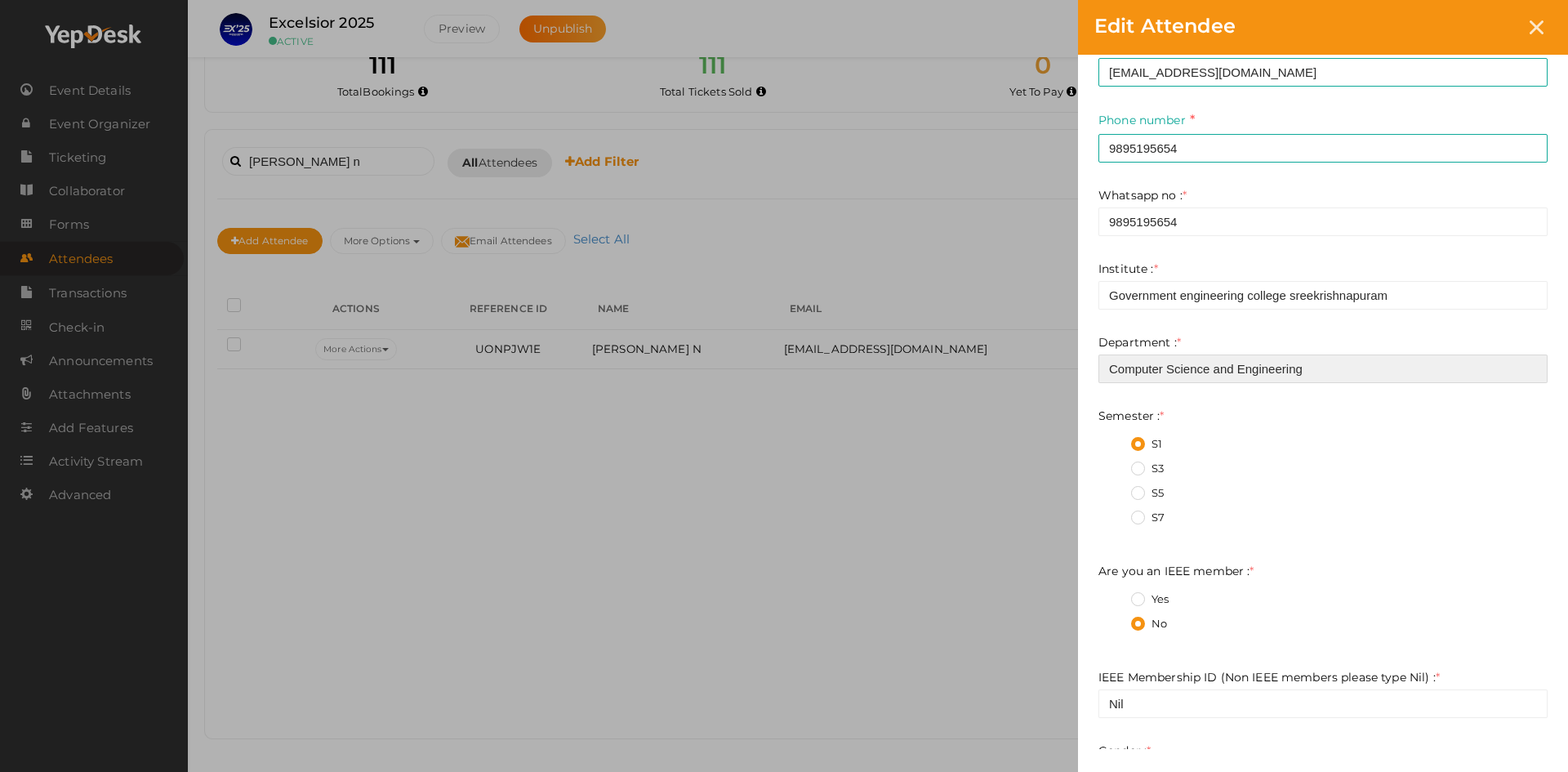
click at [1208, 366] on input "Computer Science and Engineering" at bounding box center [1323, 368] width 449 height 28
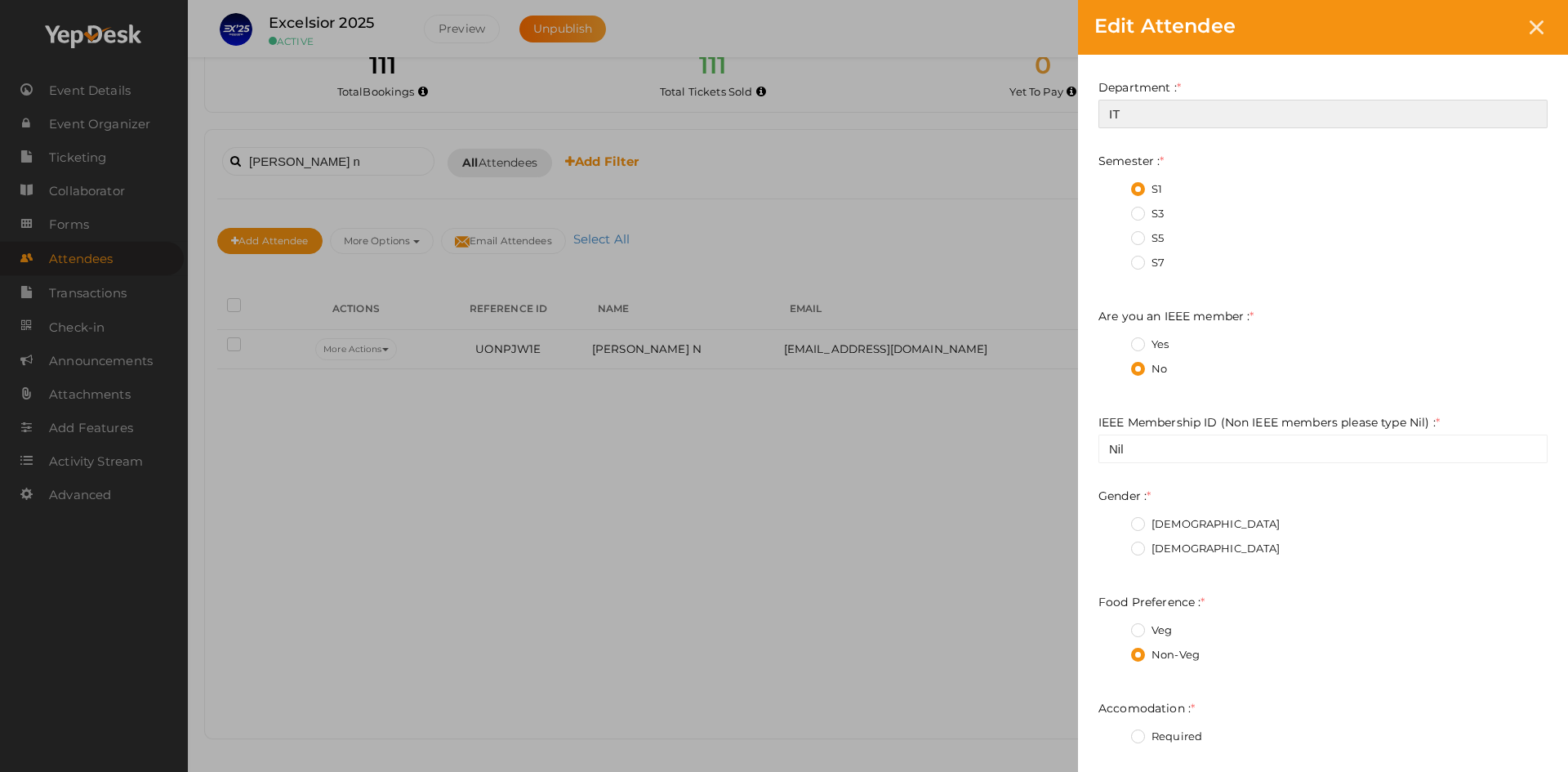
scroll to position [474, 0]
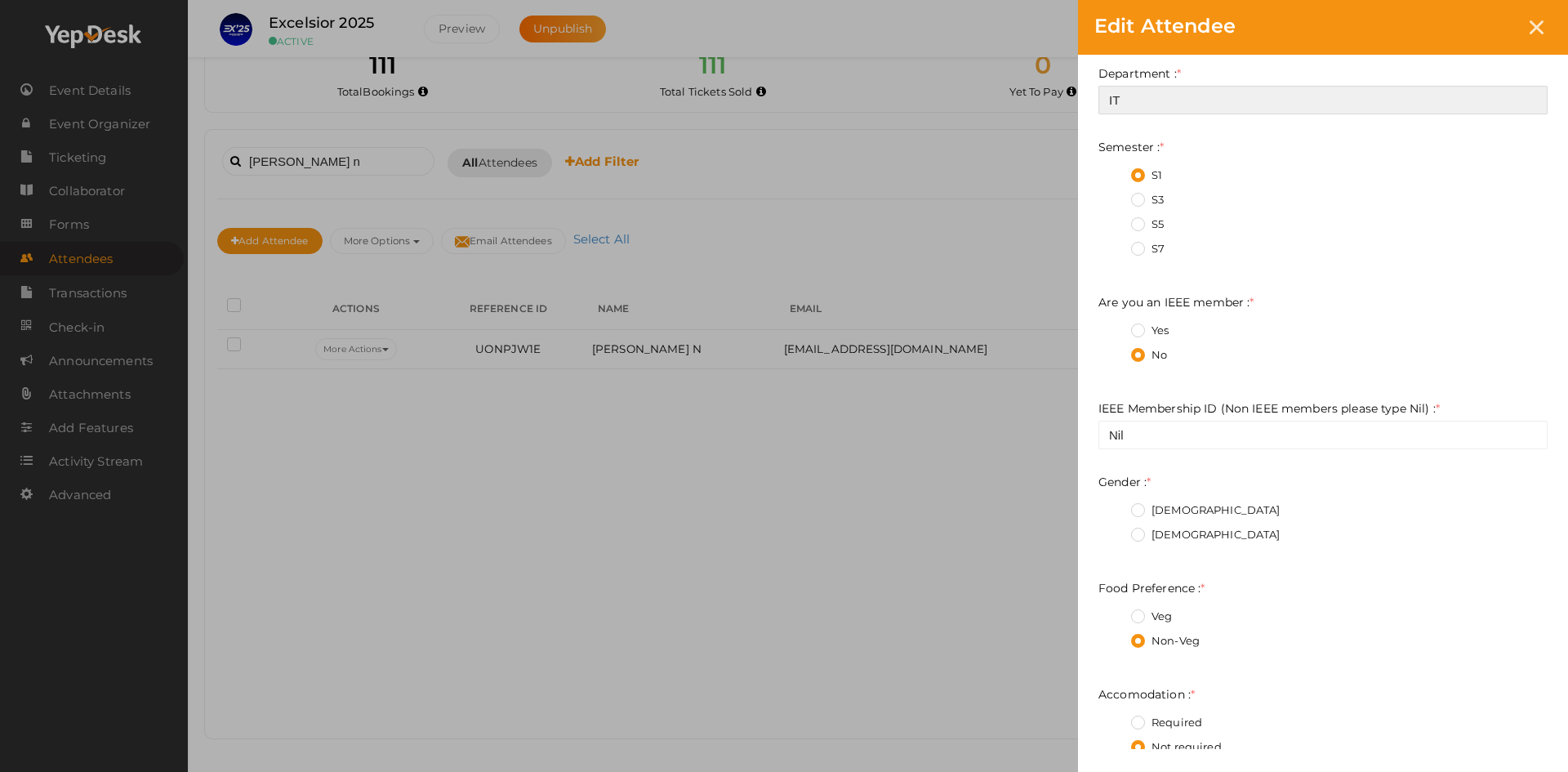
type input "IT"
click at [1138, 510] on label "[DEMOGRAPHIC_DATA]" at bounding box center [1205, 511] width 149 height 17
click at [1115, 506] on input "[DEMOGRAPHIC_DATA]" at bounding box center [1115, 506] width 0 height 0
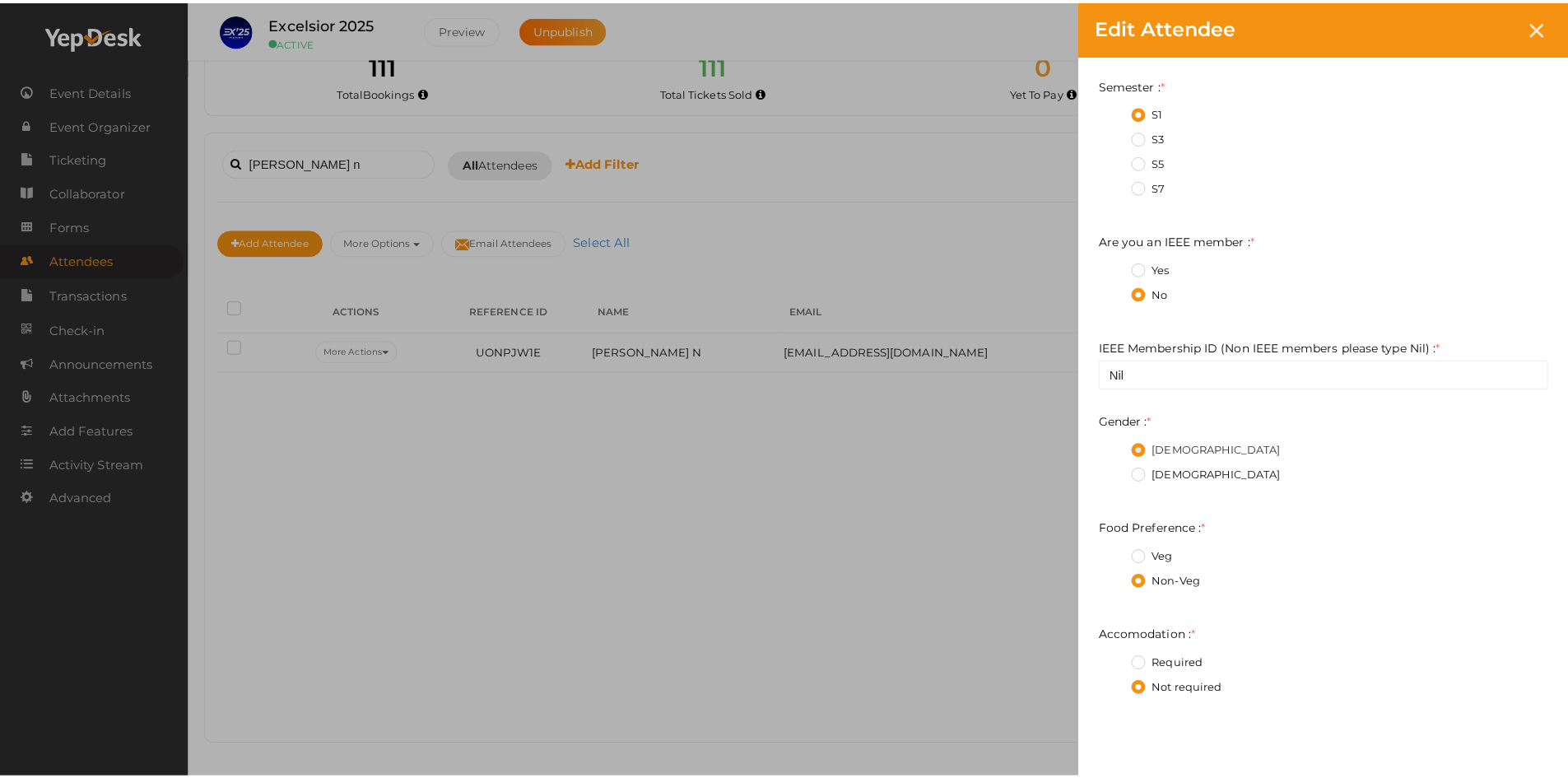
scroll to position [670, 0]
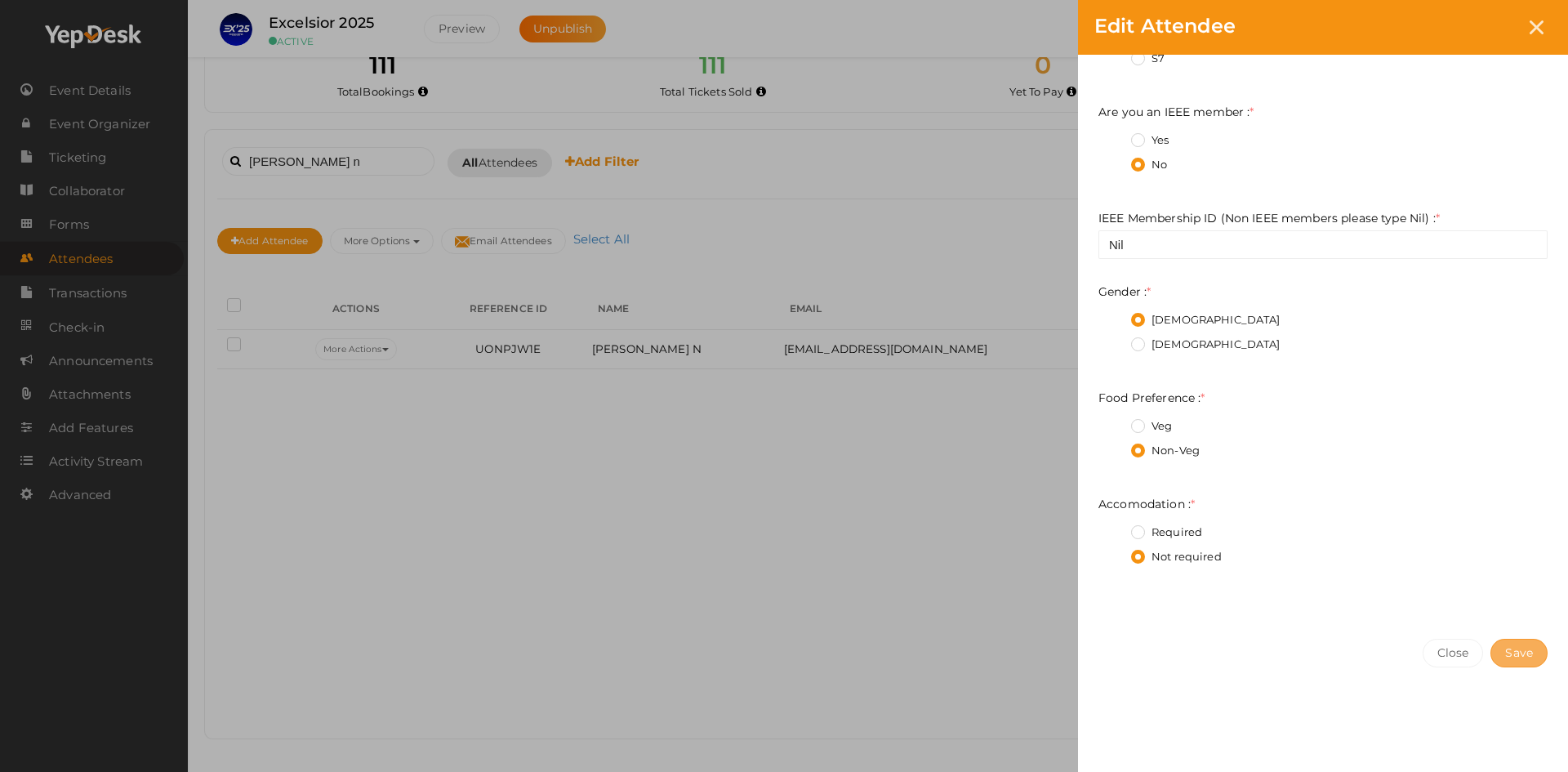
click at [1521, 646] on span "Save" at bounding box center [1519, 653] width 28 height 15
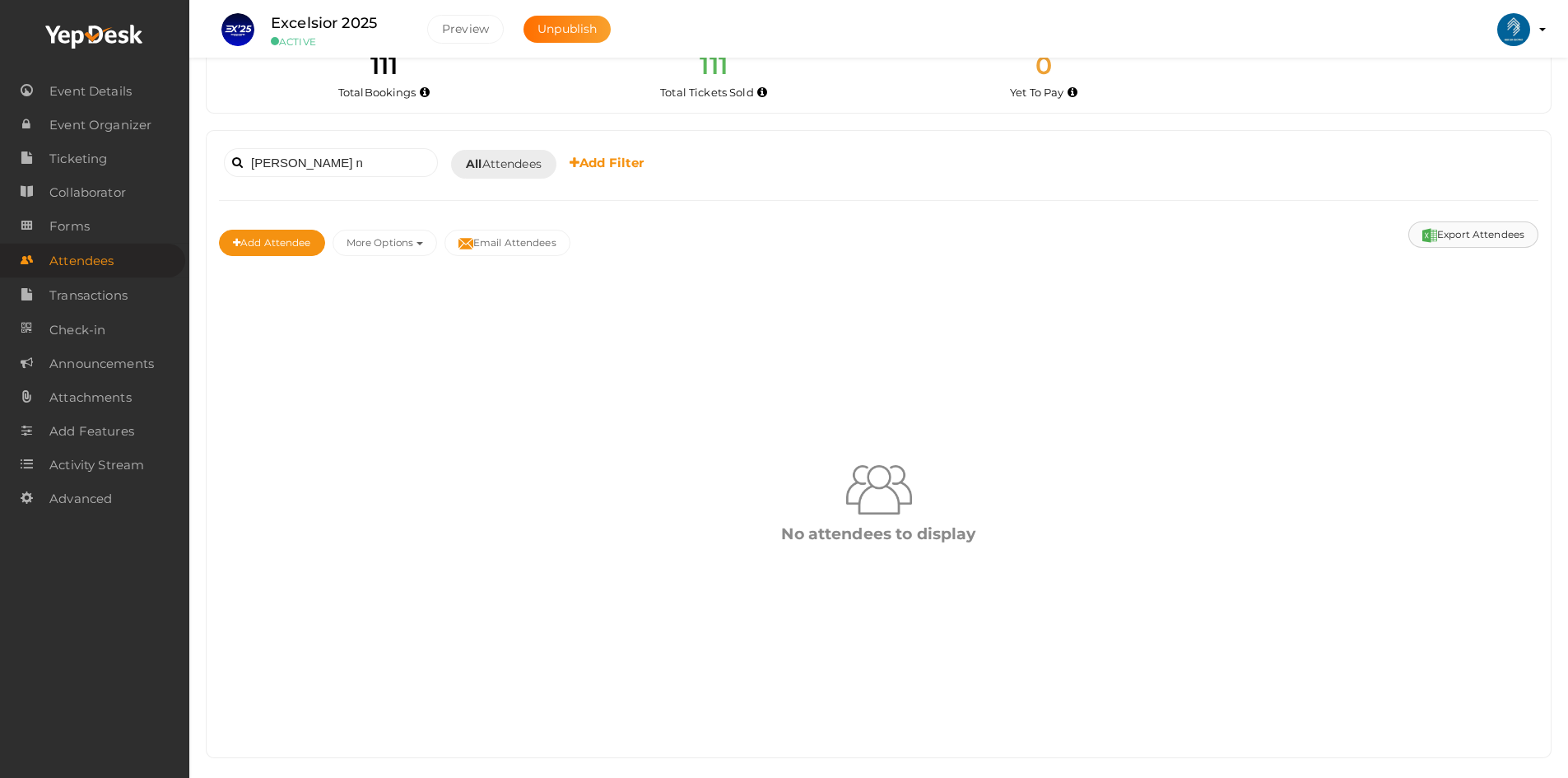
click at [1460, 230] on button "Export Attendees" at bounding box center [1473, 234] width 130 height 26
